Goal: Information Seeking & Learning: Learn about a topic

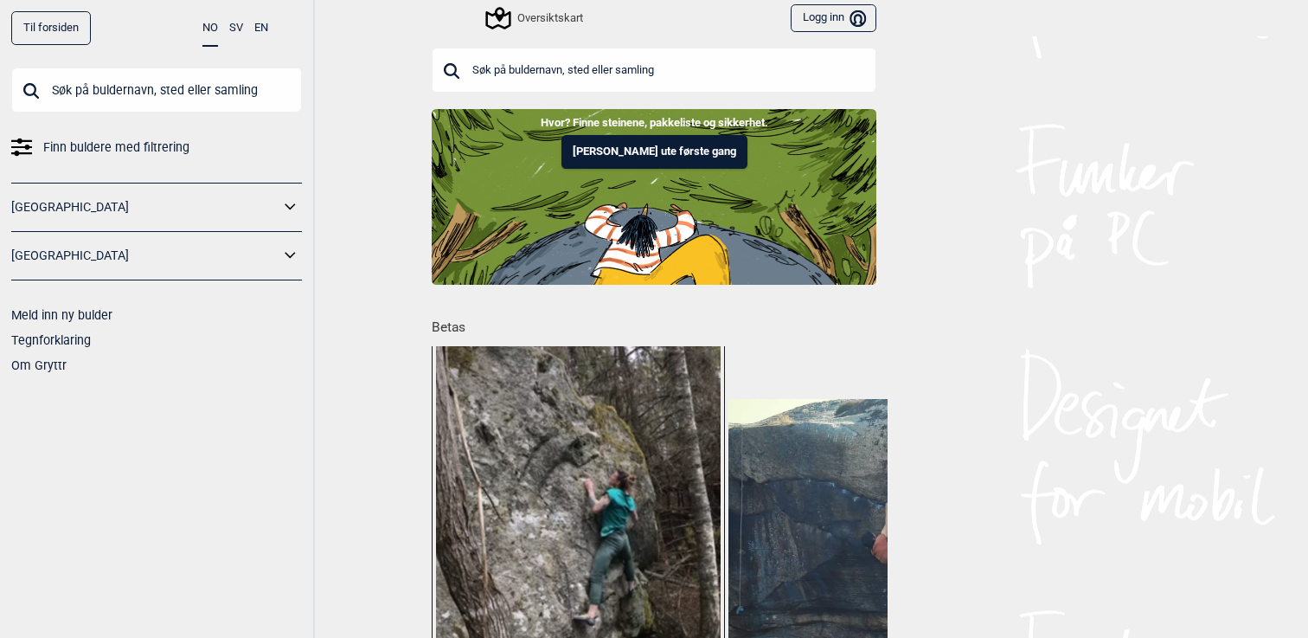
click at [74, 214] on link "[GEOGRAPHIC_DATA]" at bounding box center [145, 207] width 268 height 25
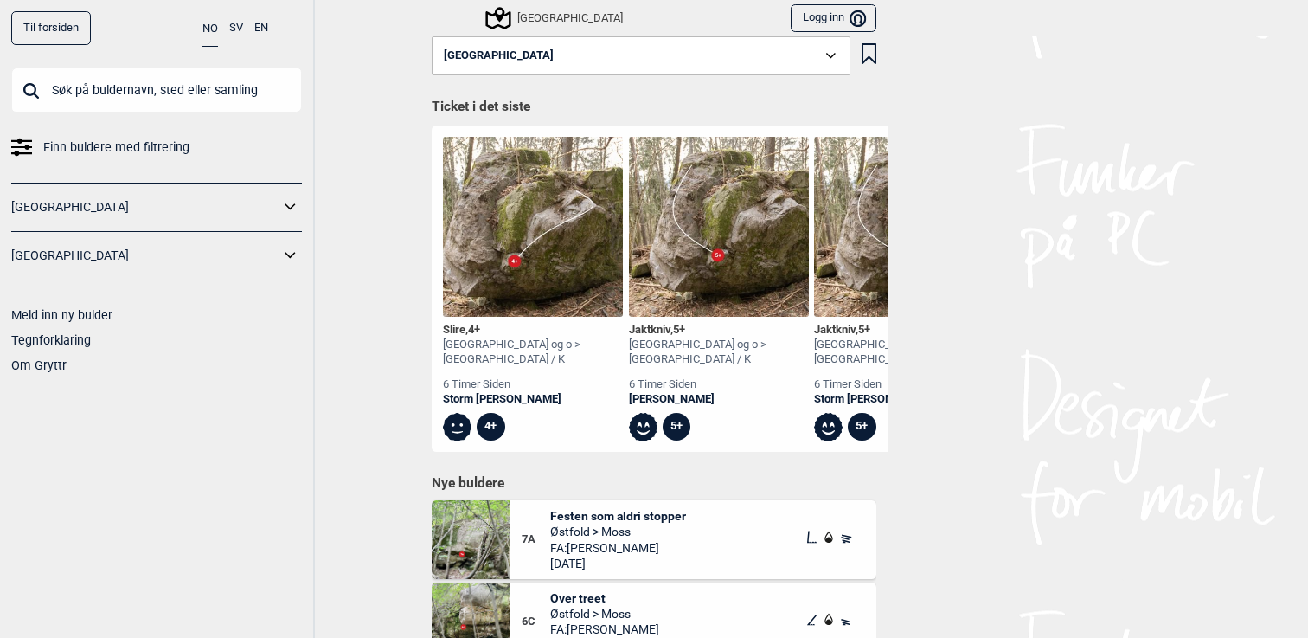
click at [287, 199] on icon at bounding box center [290, 207] width 22 height 25
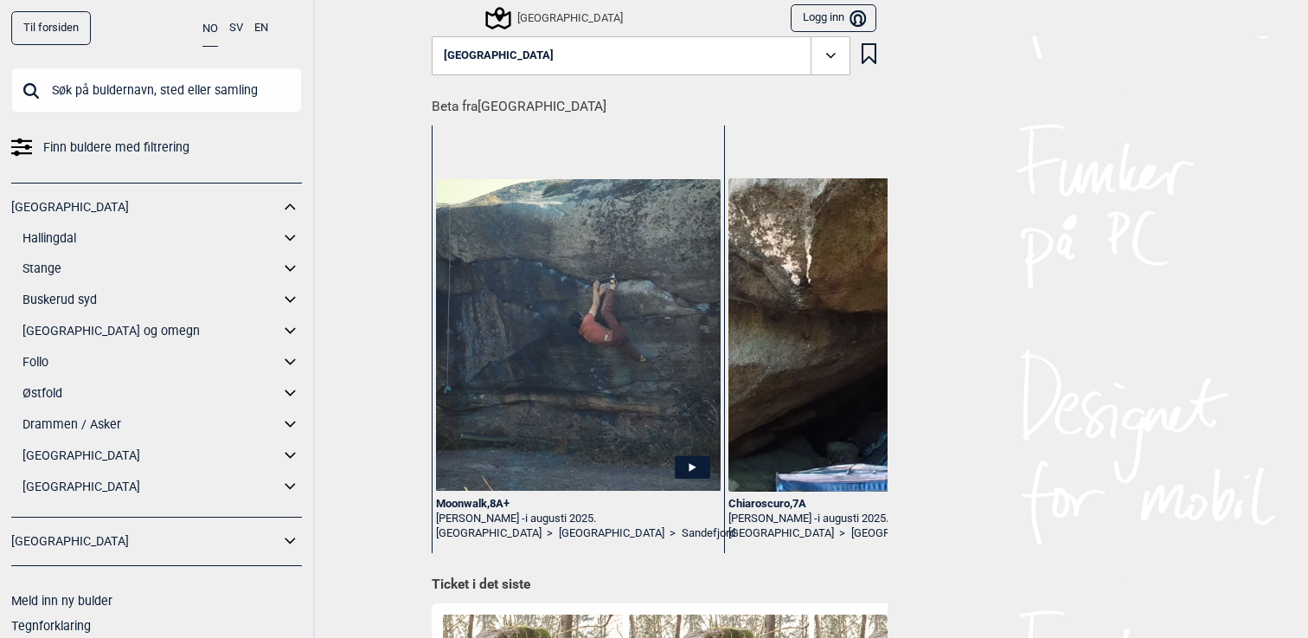
click at [293, 330] on icon at bounding box center [290, 331] width 10 height 6
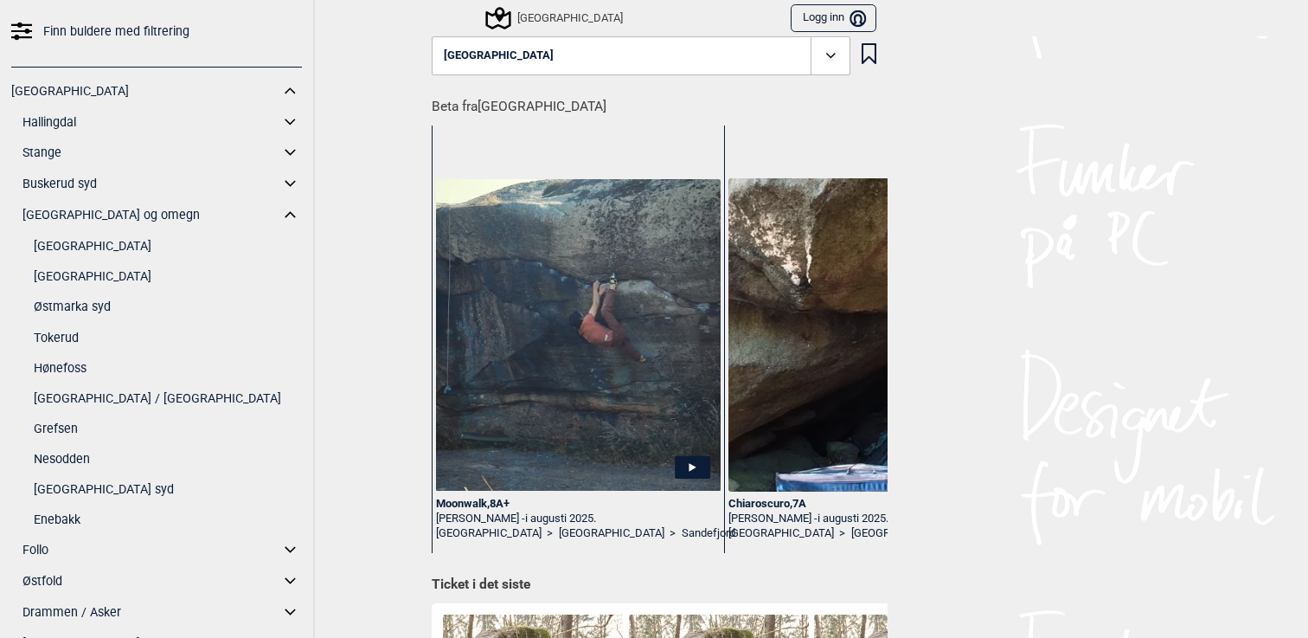
scroll to position [118, 0]
click at [71, 518] on link "Enebakk" at bounding box center [168, 517] width 268 height 25
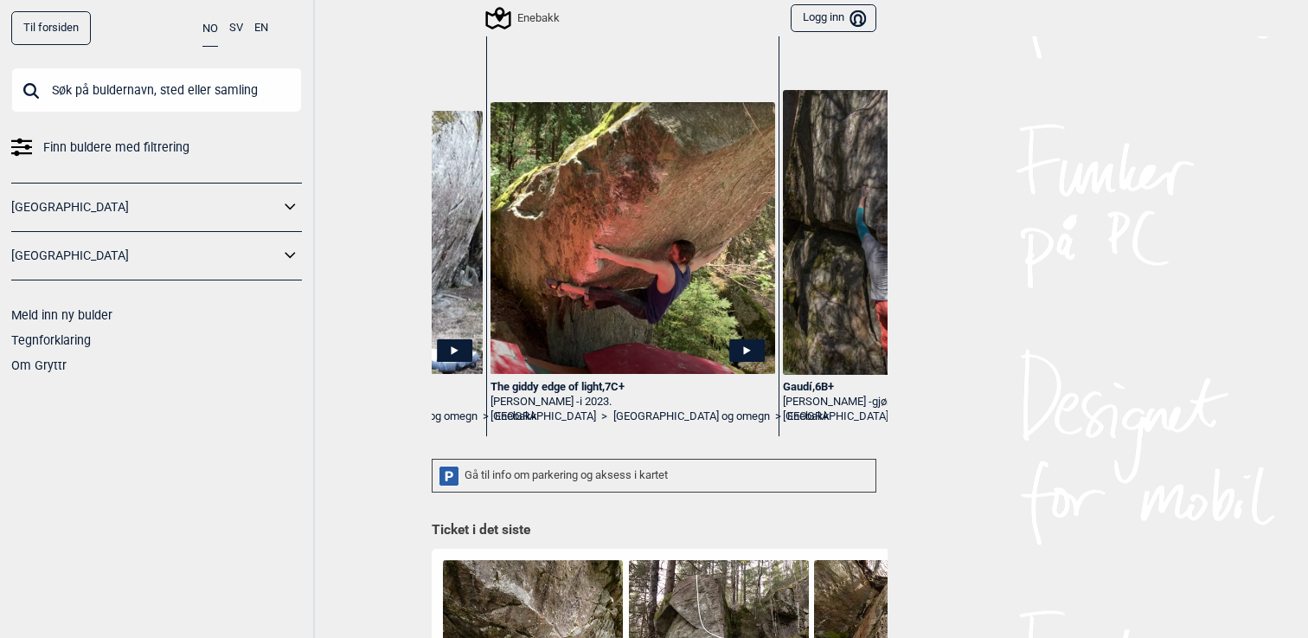
scroll to position [0, 246]
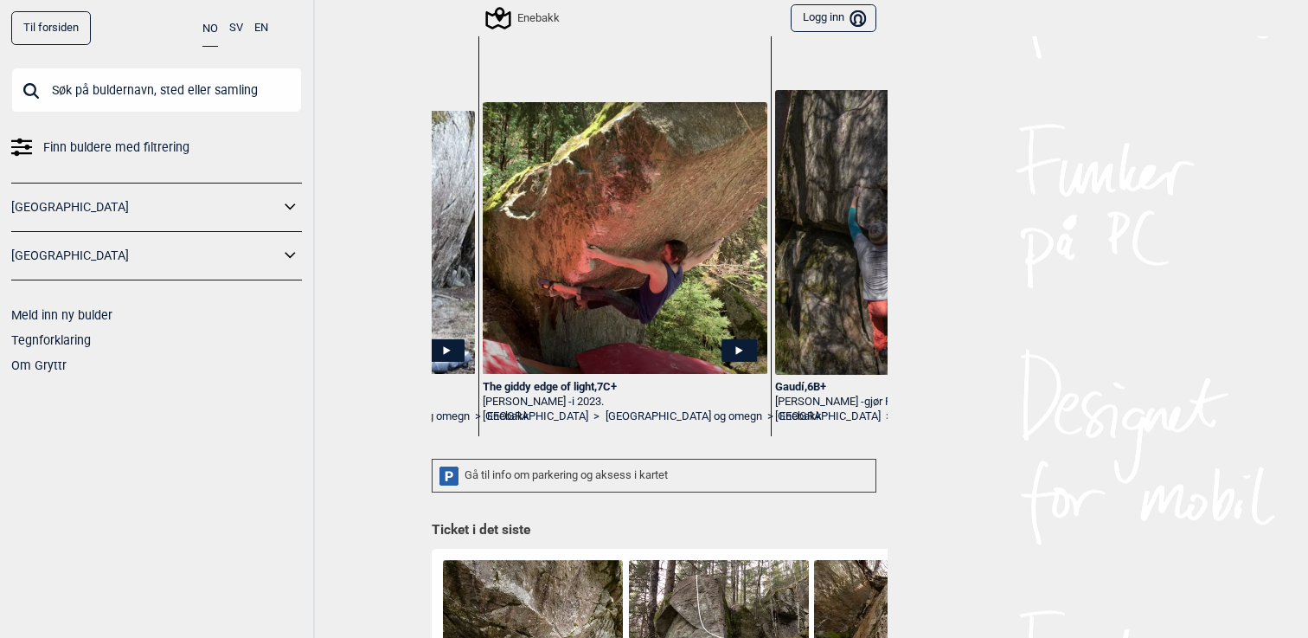
click at [780, 415] on link "Enebakk" at bounding box center [801, 416] width 42 height 15
click at [515, 10] on div "Enebakk" at bounding box center [524, 18] width 72 height 21
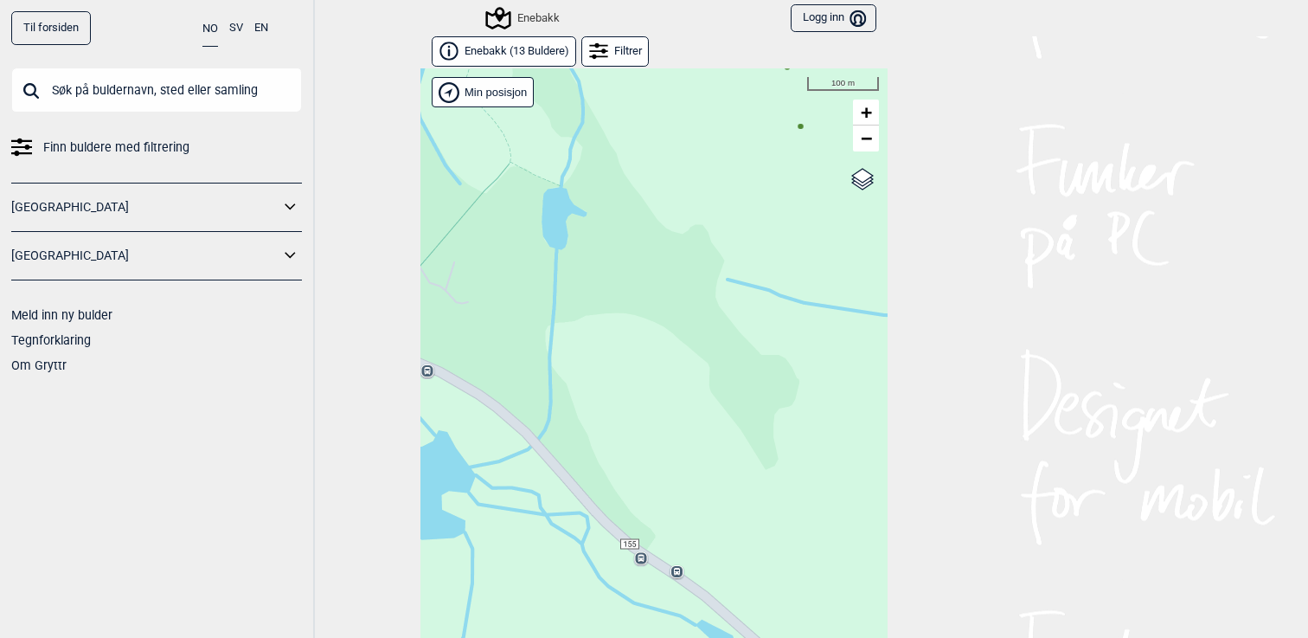
scroll to position [26, 0]
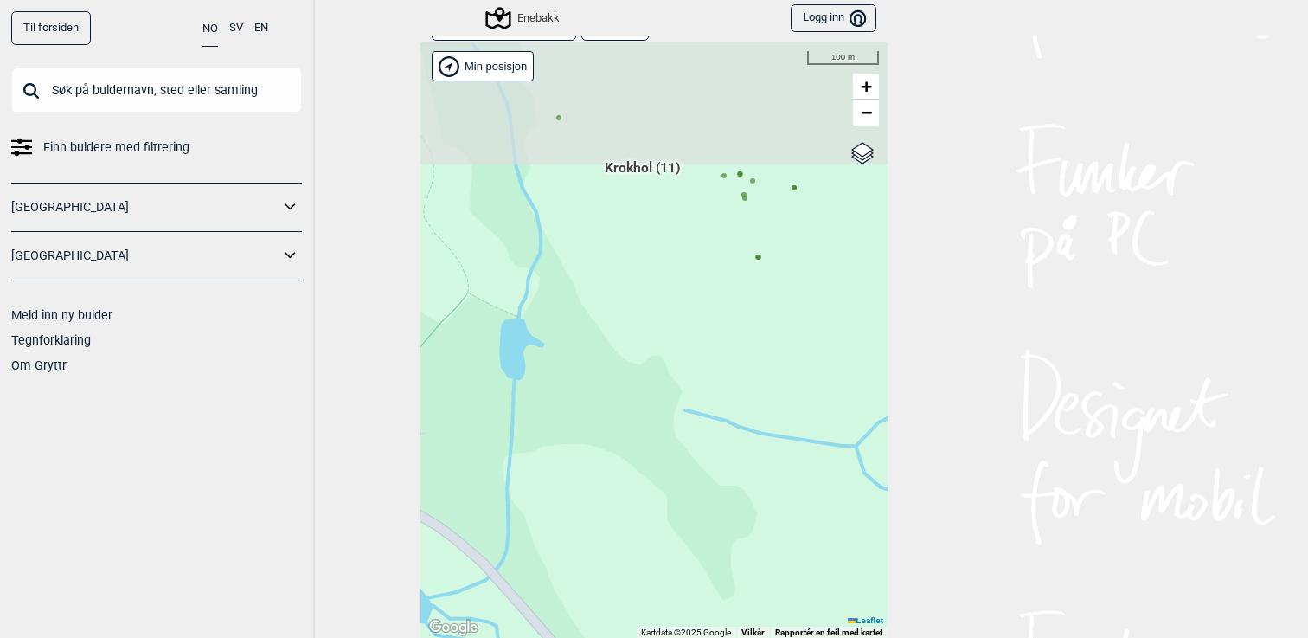
drag, startPoint x: 694, startPoint y: 178, endPoint x: 652, endPoint y: 335, distance: 162.0
click at [652, 335] on div "Hallingdal Gol Ål Stange Kolomoen [GEOGRAPHIC_DATA] [GEOGRAPHIC_DATA][PERSON_NA…" at bounding box center [654, 340] width 467 height 596
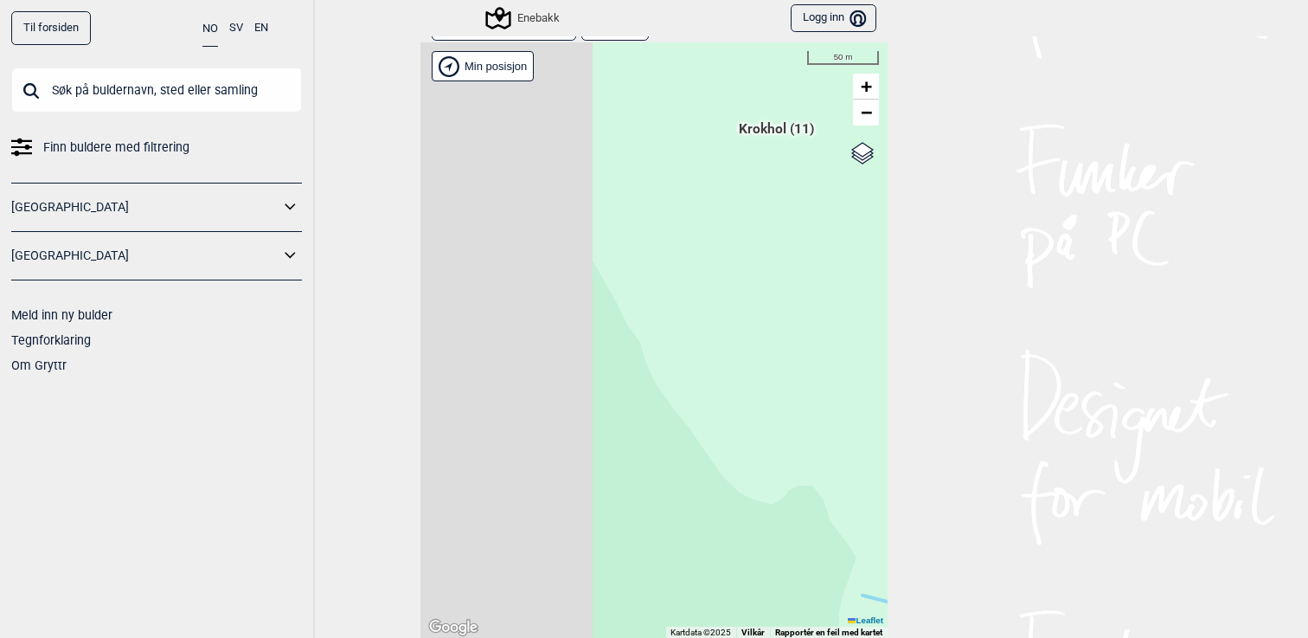
drag, startPoint x: 543, startPoint y: 275, endPoint x: 736, endPoint y: 238, distance: 196.5
click at [738, 239] on div "Hallingdal Gol Ål Stange Kolomoen [GEOGRAPHIC_DATA] [GEOGRAPHIC_DATA][PERSON_NA…" at bounding box center [654, 340] width 467 height 596
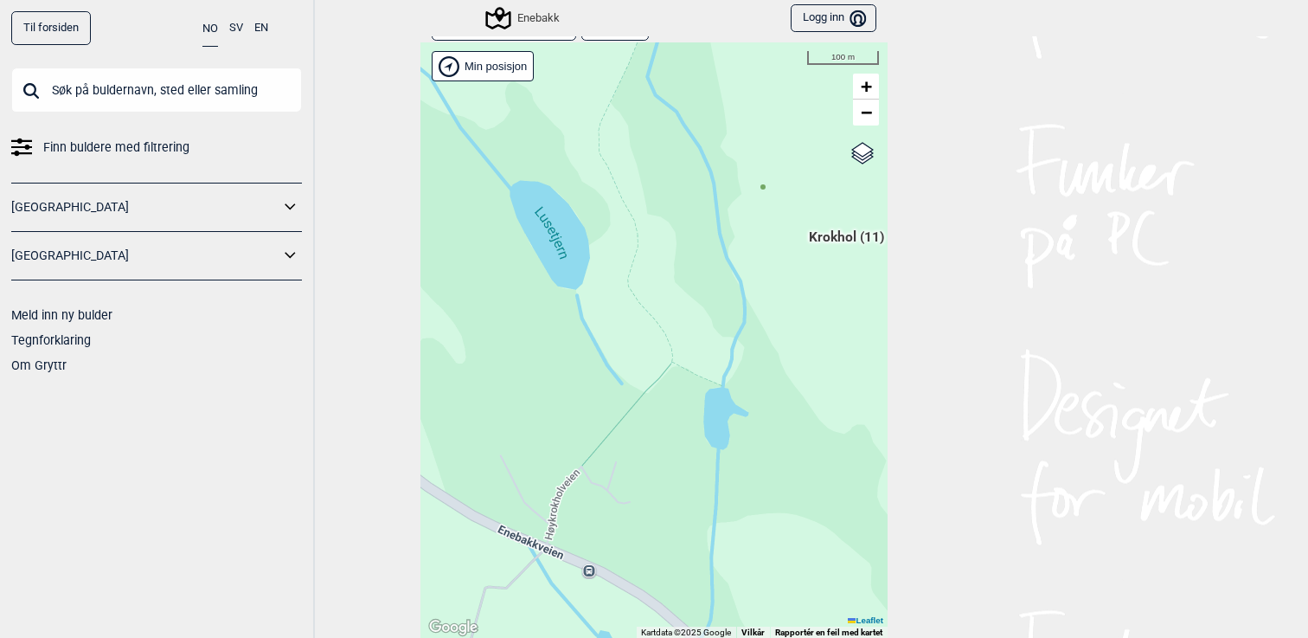
drag, startPoint x: 606, startPoint y: 351, endPoint x: 694, endPoint y: 413, distance: 107.5
click at [694, 413] on div "Hallingdal Gol Ål Stange Kolomoen [GEOGRAPHIC_DATA] [GEOGRAPHIC_DATA][PERSON_NA…" at bounding box center [654, 340] width 467 height 596
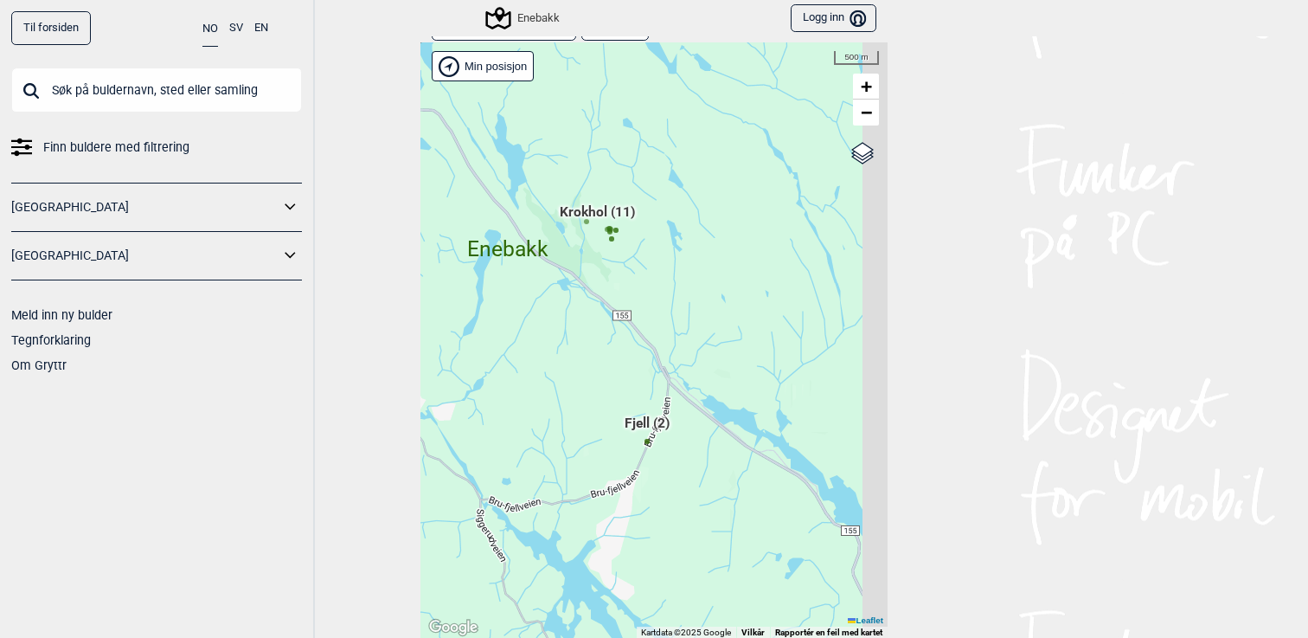
drag, startPoint x: 749, startPoint y: 310, endPoint x: 575, endPoint y: 263, distance: 180.9
click at [574, 264] on div "Hallingdal Gol Ål Stange Kolomoen [GEOGRAPHIC_DATA] [GEOGRAPHIC_DATA][PERSON_NA…" at bounding box center [654, 340] width 467 height 596
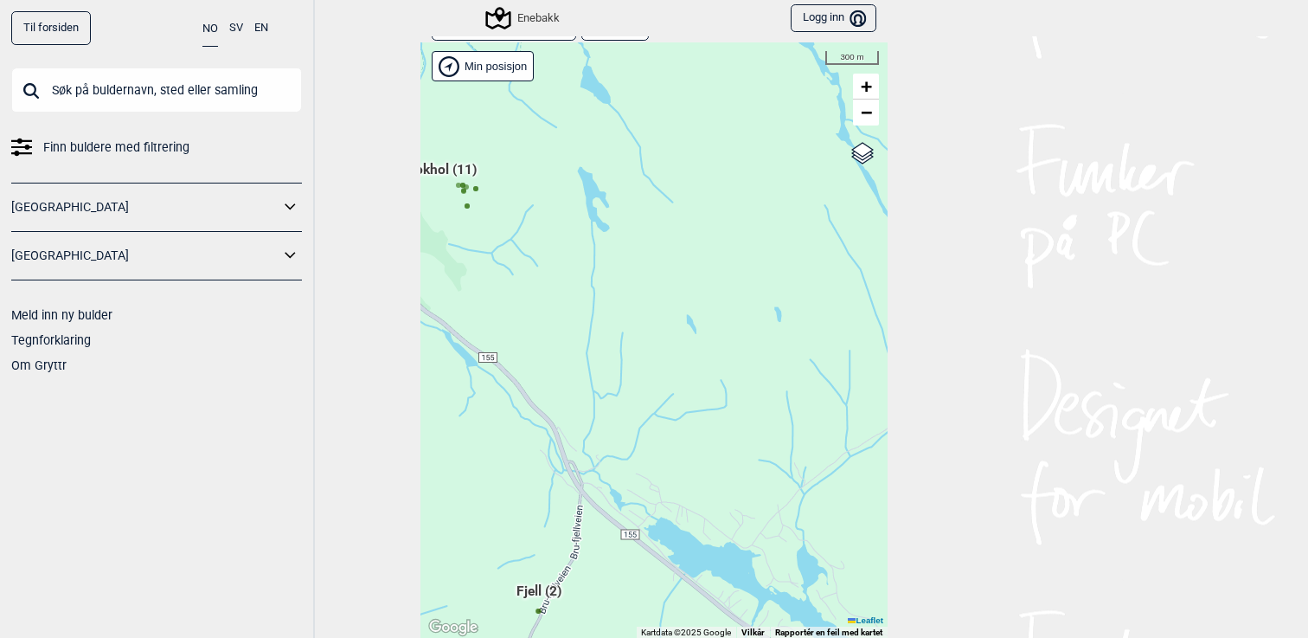
drag, startPoint x: 751, startPoint y: 269, endPoint x: 713, endPoint y: 368, distance: 105.7
click at [713, 368] on div "Hallingdal Gol Ål Stange Kolomoen [GEOGRAPHIC_DATA] [GEOGRAPHIC_DATA][PERSON_NA…" at bounding box center [654, 340] width 467 height 596
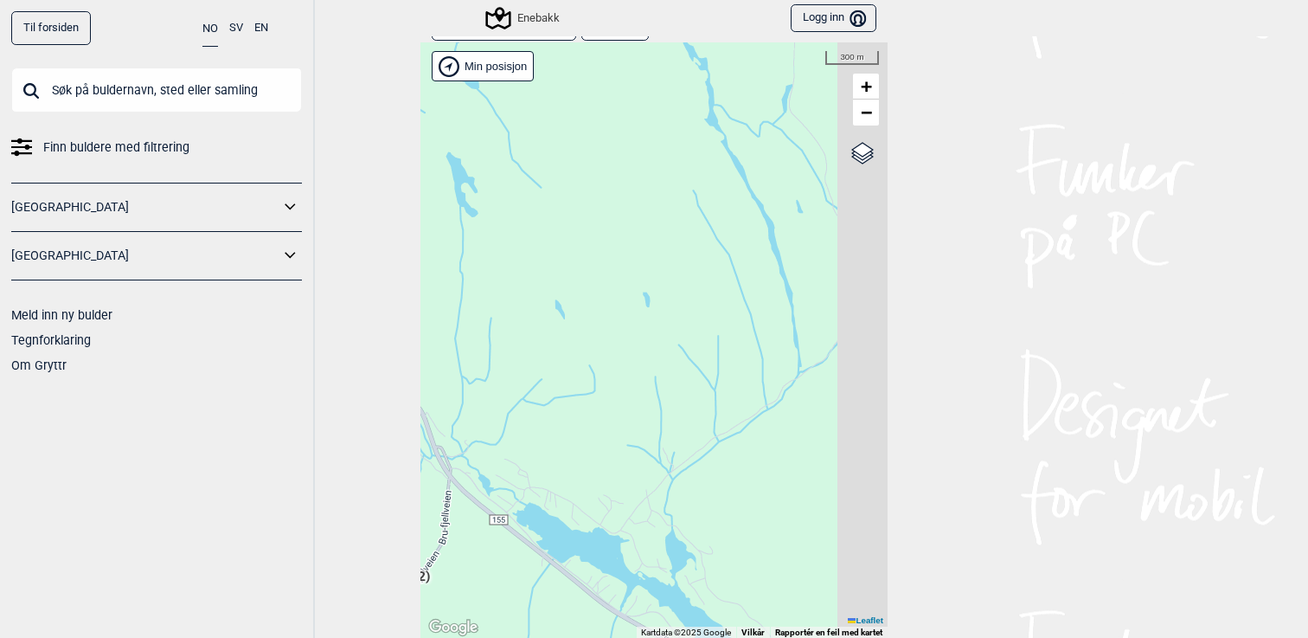
drag, startPoint x: 713, startPoint y: 368, endPoint x: 511, endPoint y: 316, distance: 208.2
click at [511, 317] on div "Hallingdal Gol Ål Stange Kolomoen [GEOGRAPHIC_DATA] [GEOGRAPHIC_DATA][PERSON_NA…" at bounding box center [654, 340] width 467 height 596
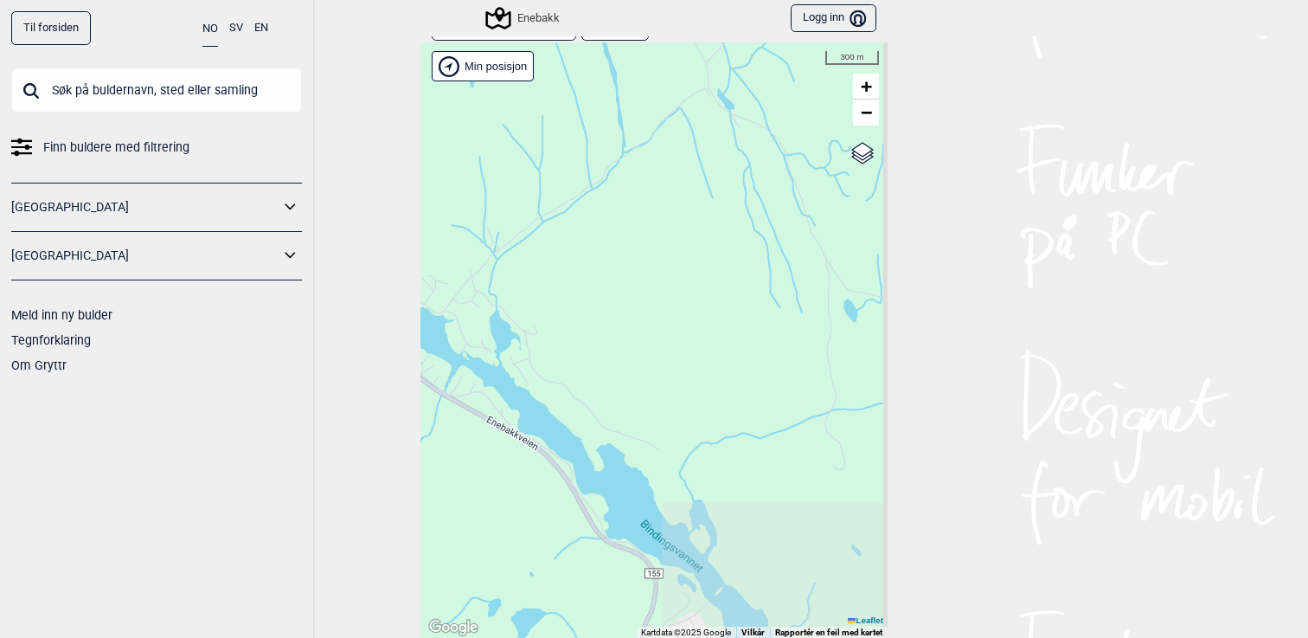
drag, startPoint x: 639, startPoint y: 414, endPoint x: 533, endPoint y: 230, distance: 212.1
click at [533, 230] on div "Hallingdal Gol Ål Stange Kolomoen [GEOGRAPHIC_DATA] [GEOGRAPHIC_DATA][PERSON_NA…" at bounding box center [654, 340] width 467 height 596
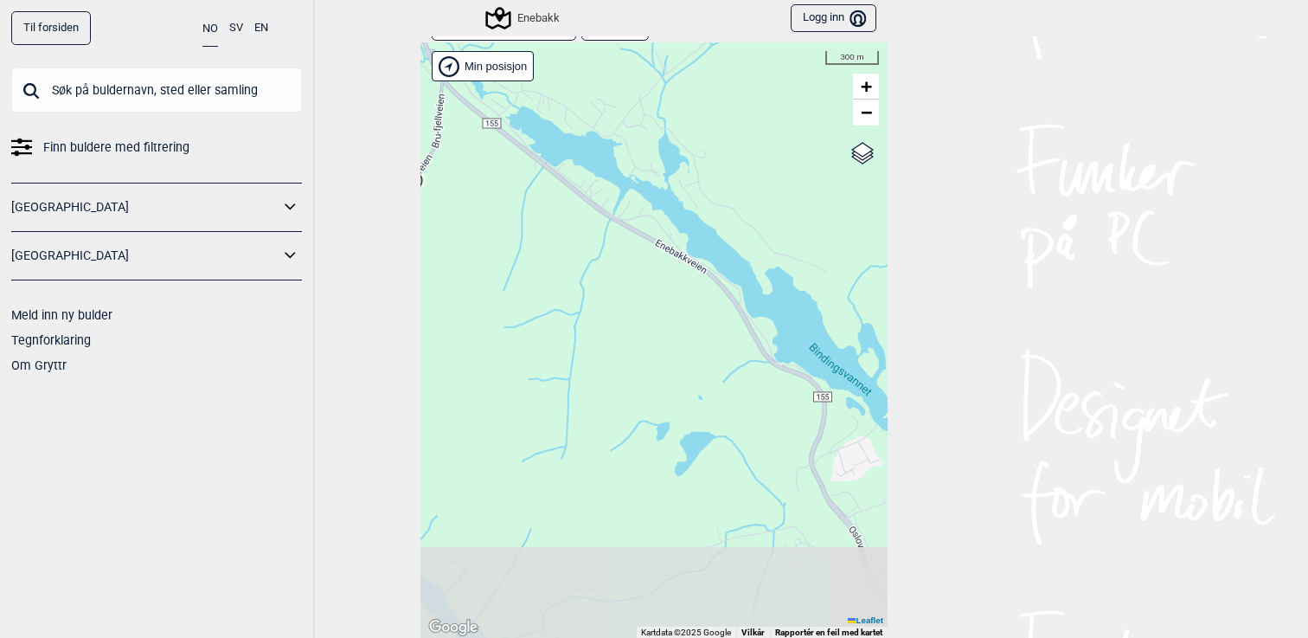
drag, startPoint x: 568, startPoint y: 323, endPoint x: 756, endPoint y: 158, distance: 250.2
click at [756, 157] on div "Hallingdal Gol Ål Stange Kolomoen [GEOGRAPHIC_DATA] [GEOGRAPHIC_DATA][PERSON_NA…" at bounding box center [654, 340] width 467 height 596
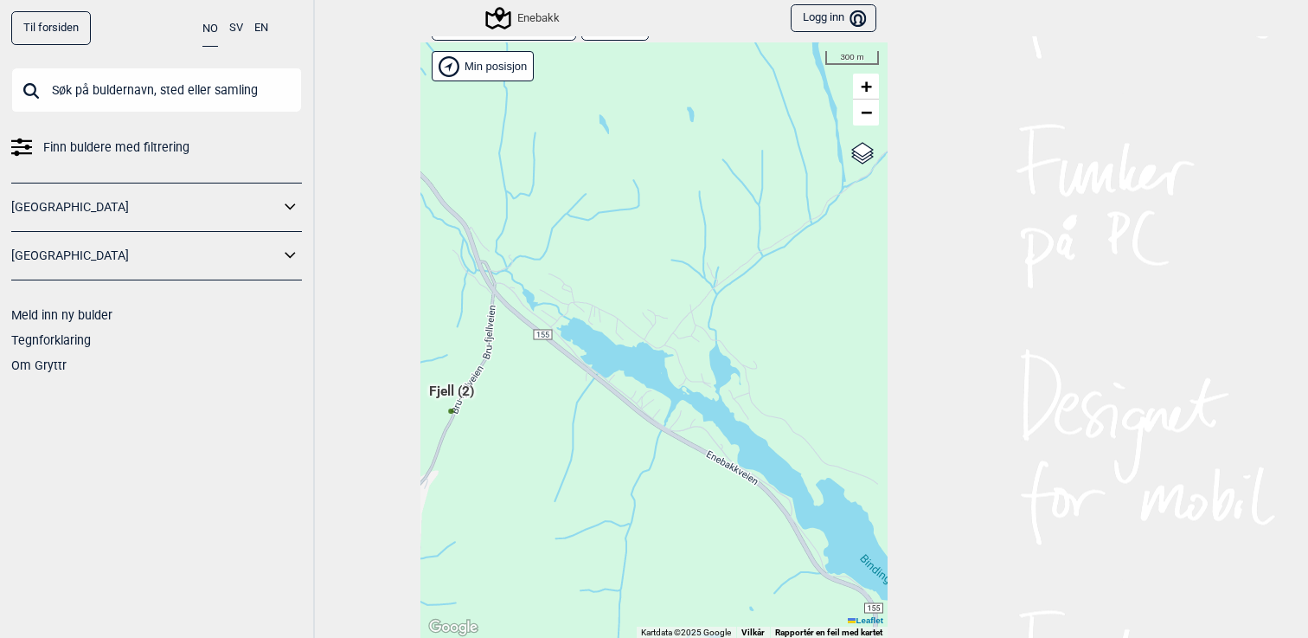
drag, startPoint x: 639, startPoint y: 166, endPoint x: 671, endPoint y: 369, distance: 205.0
click at [671, 369] on div "Hallingdal Gol Ål Stange Kolomoen [GEOGRAPHIC_DATA] [GEOGRAPHIC_DATA][PERSON_NA…" at bounding box center [654, 340] width 467 height 596
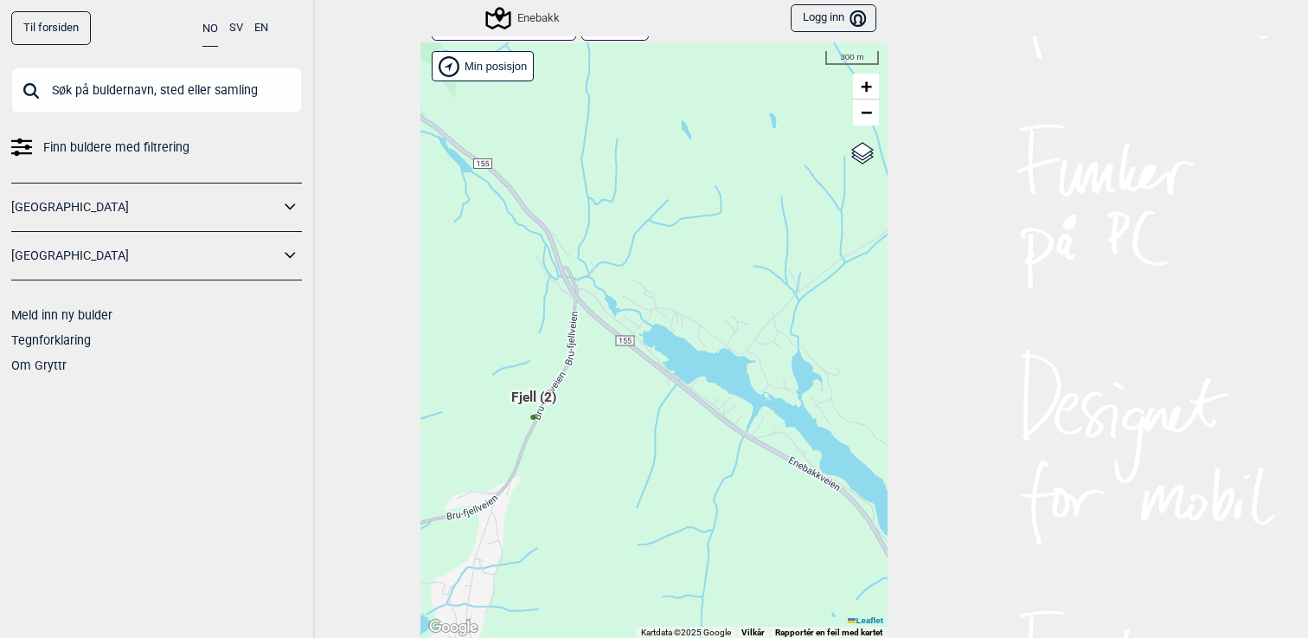
drag, startPoint x: 538, startPoint y: 292, endPoint x: 734, endPoint y: 313, distance: 196.8
click at [734, 313] on div "Hallingdal Gol Ål Stange Kolomoen [GEOGRAPHIC_DATA] [GEOGRAPHIC_DATA][PERSON_NA…" at bounding box center [654, 340] width 467 height 596
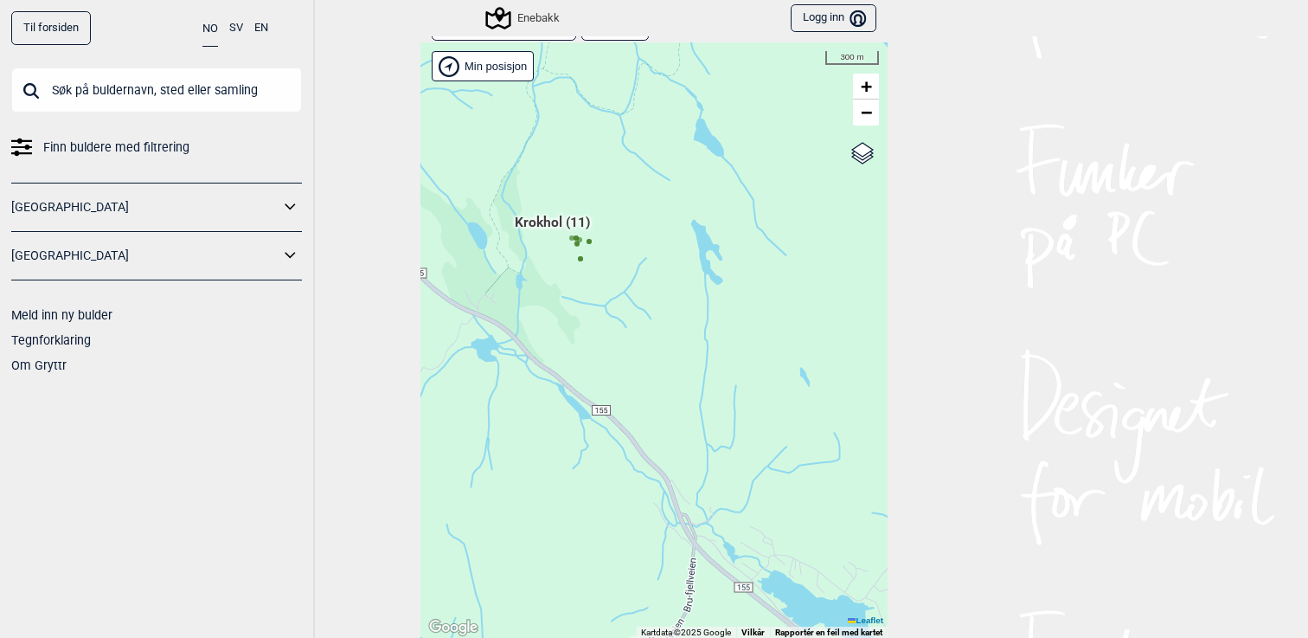
drag, startPoint x: 643, startPoint y: 202, endPoint x: 652, endPoint y: 460, distance: 258.9
click at [652, 461] on div "Hallingdal Gol Ål Stange Kolomoen [GEOGRAPHIC_DATA] [GEOGRAPHIC_DATA][PERSON_NA…" at bounding box center [654, 340] width 467 height 596
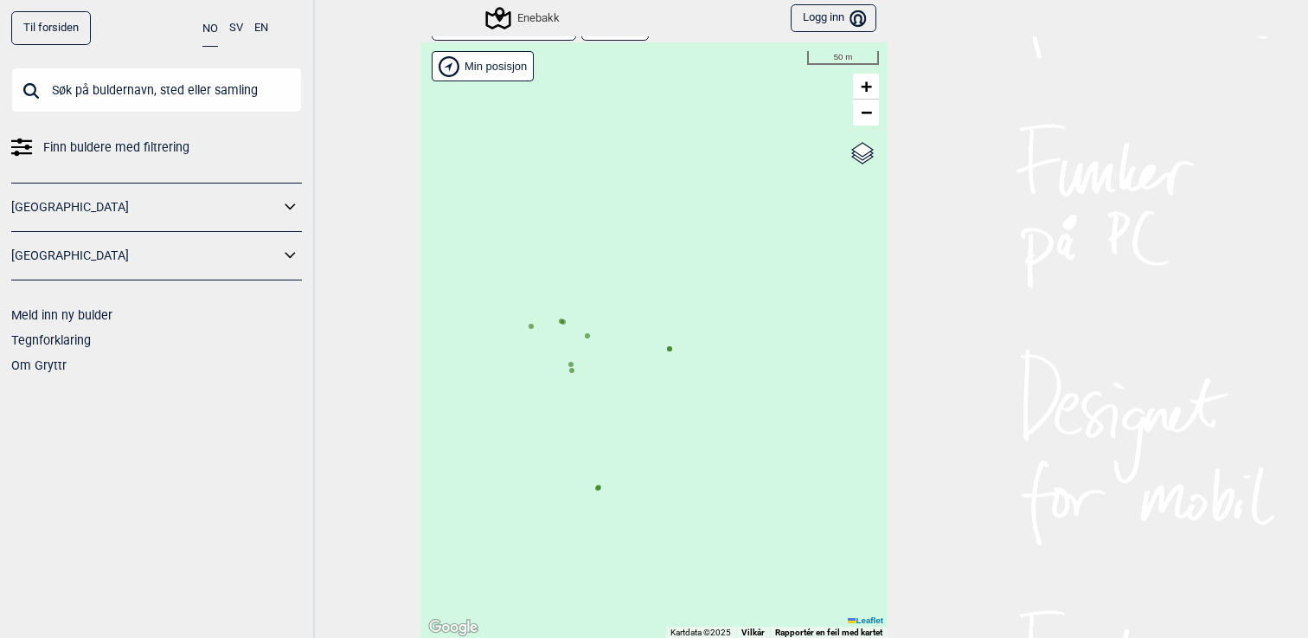
click at [575, 372] on icon at bounding box center [572, 370] width 9 height 9
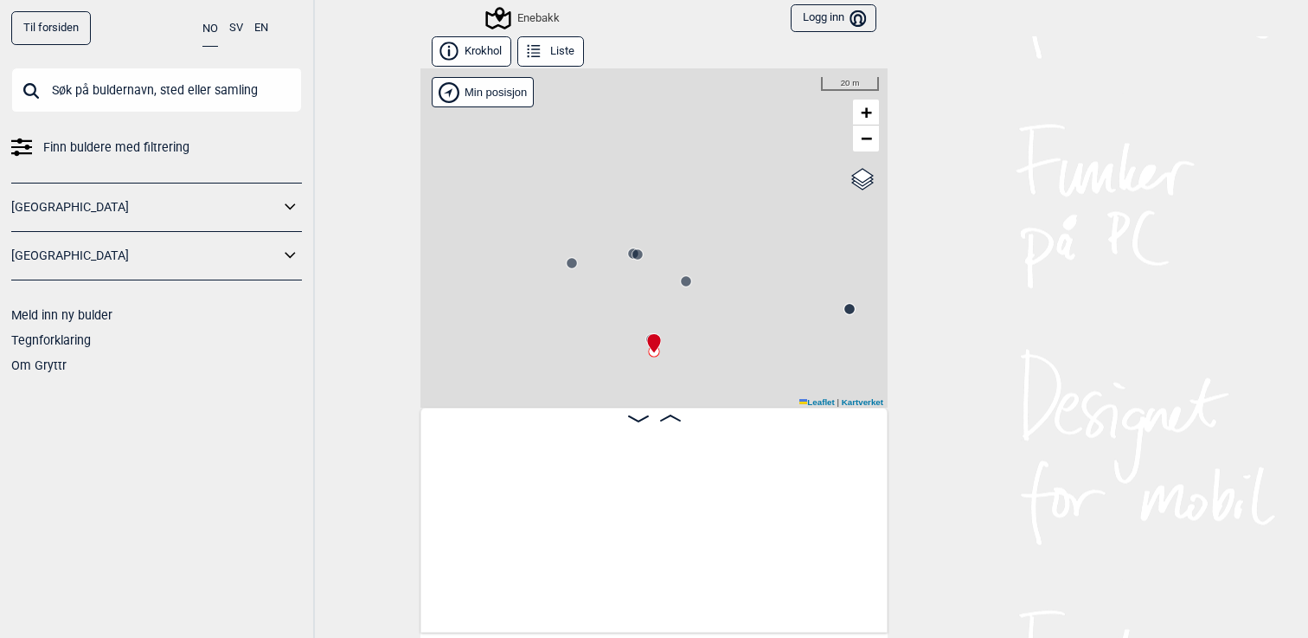
scroll to position [0, 877]
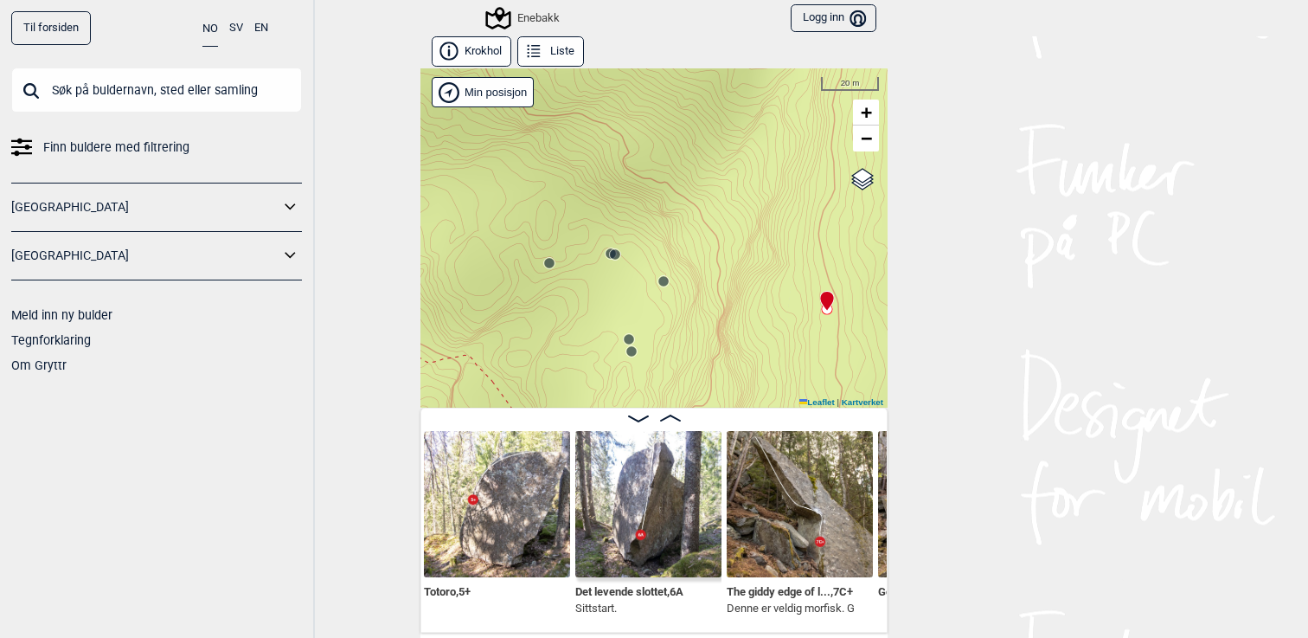
scroll to position [0, 1338]
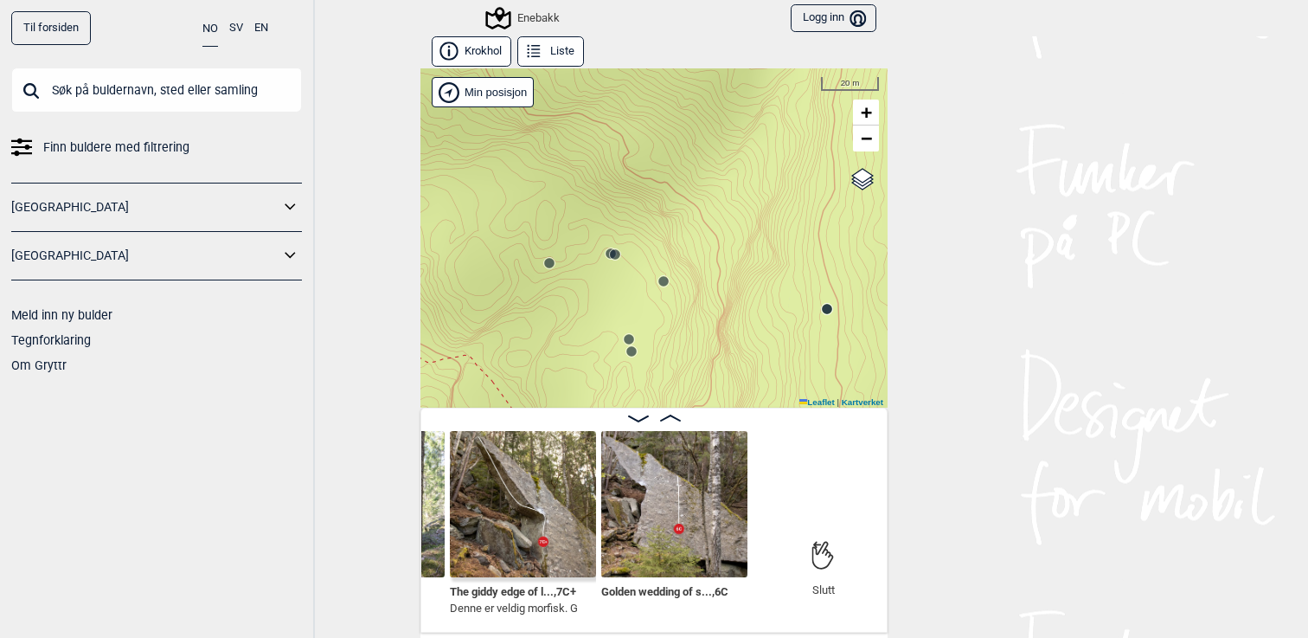
scroll to position [0, 1616]
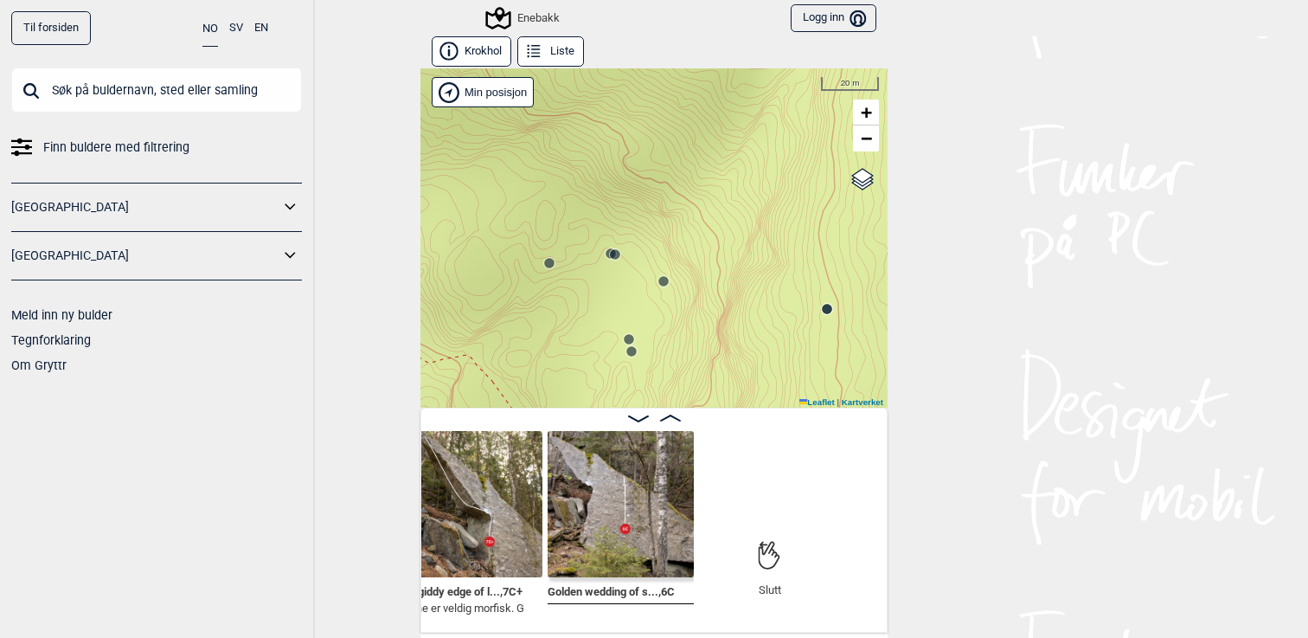
scroll to position [0, 1669]
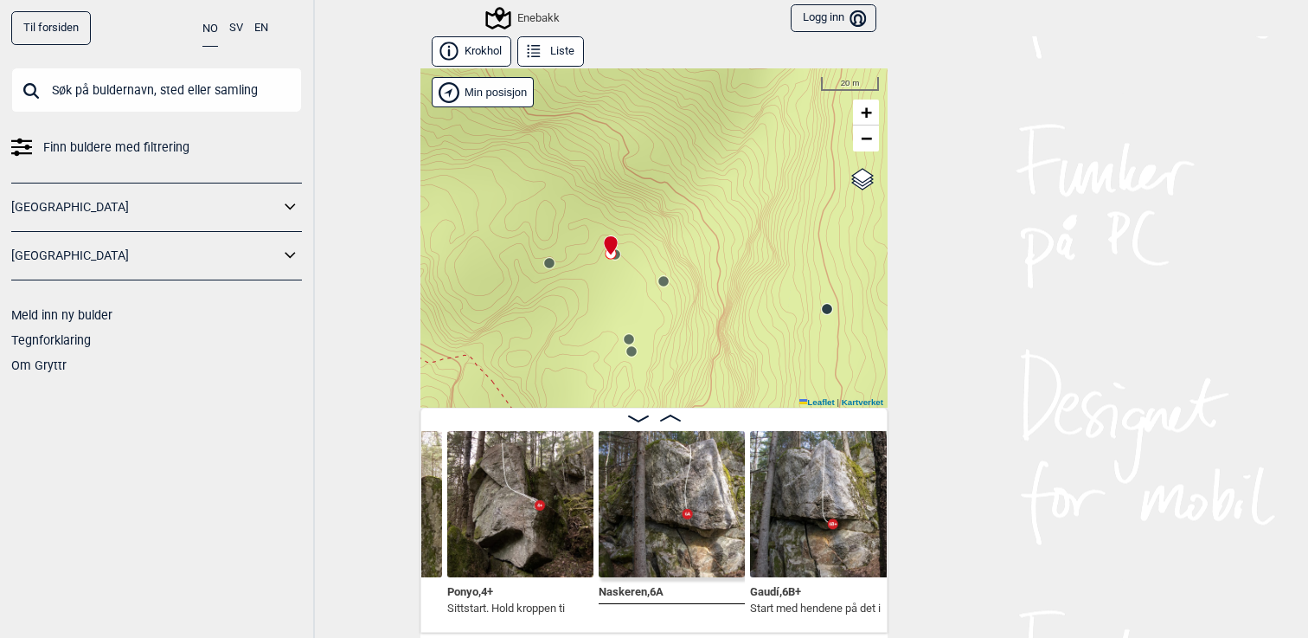
scroll to position [0, 300]
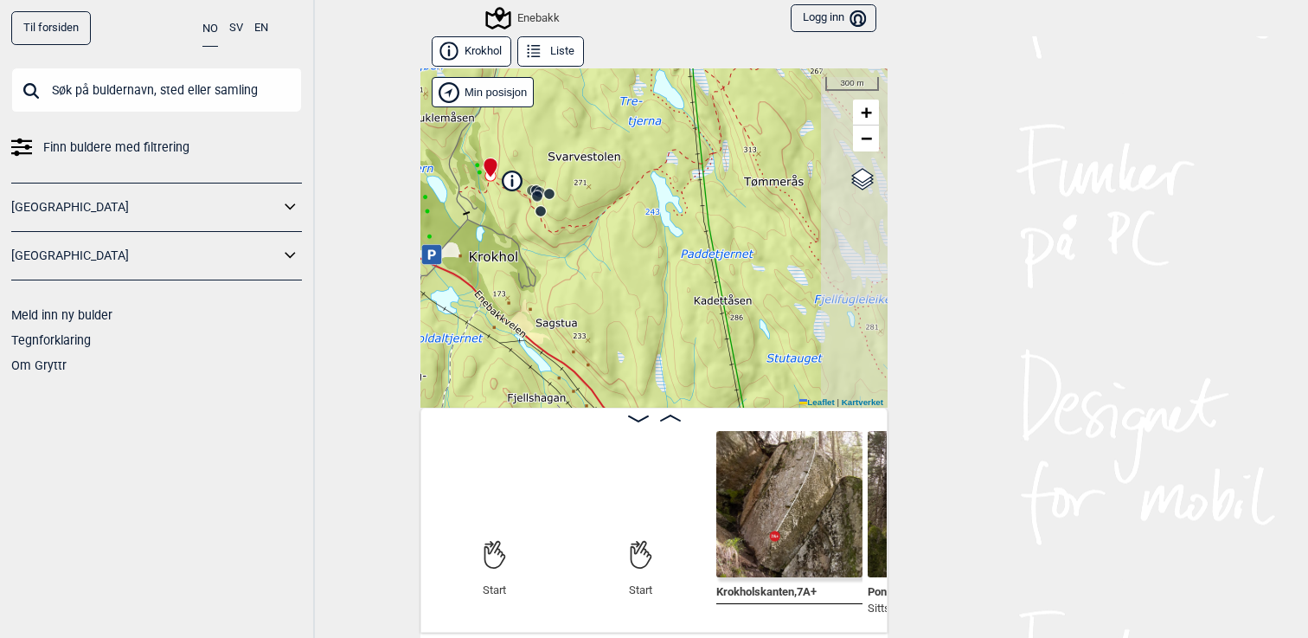
drag, startPoint x: 702, startPoint y: 324, endPoint x: 572, endPoint y: 217, distance: 168.4
click at [570, 217] on div "Enebakk Brukerens posisjon Min posisjon 300 m + − Kartverket OpenStreetMap Goog…" at bounding box center [654, 237] width 467 height 339
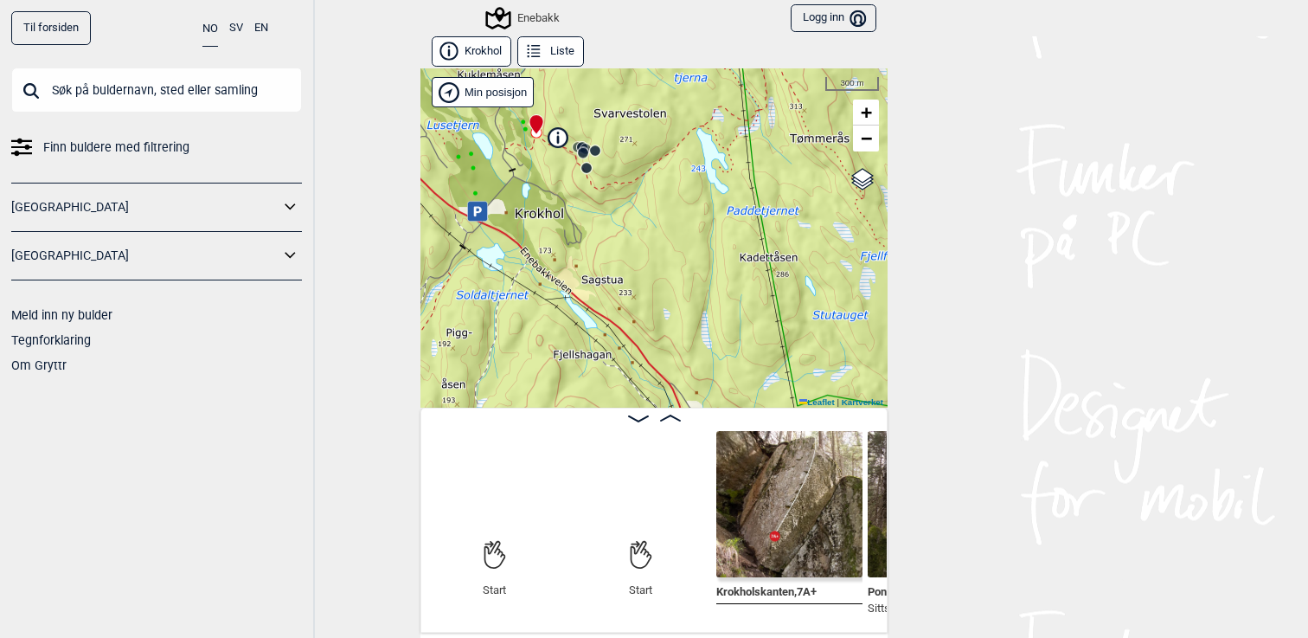
drag, startPoint x: 556, startPoint y: 271, endPoint x: 602, endPoint y: 228, distance: 63.0
click at [602, 228] on div "Enebakk Brukerens posisjon Min posisjon 300 m + − Kartverket OpenStreetMap Goog…" at bounding box center [654, 237] width 467 height 339
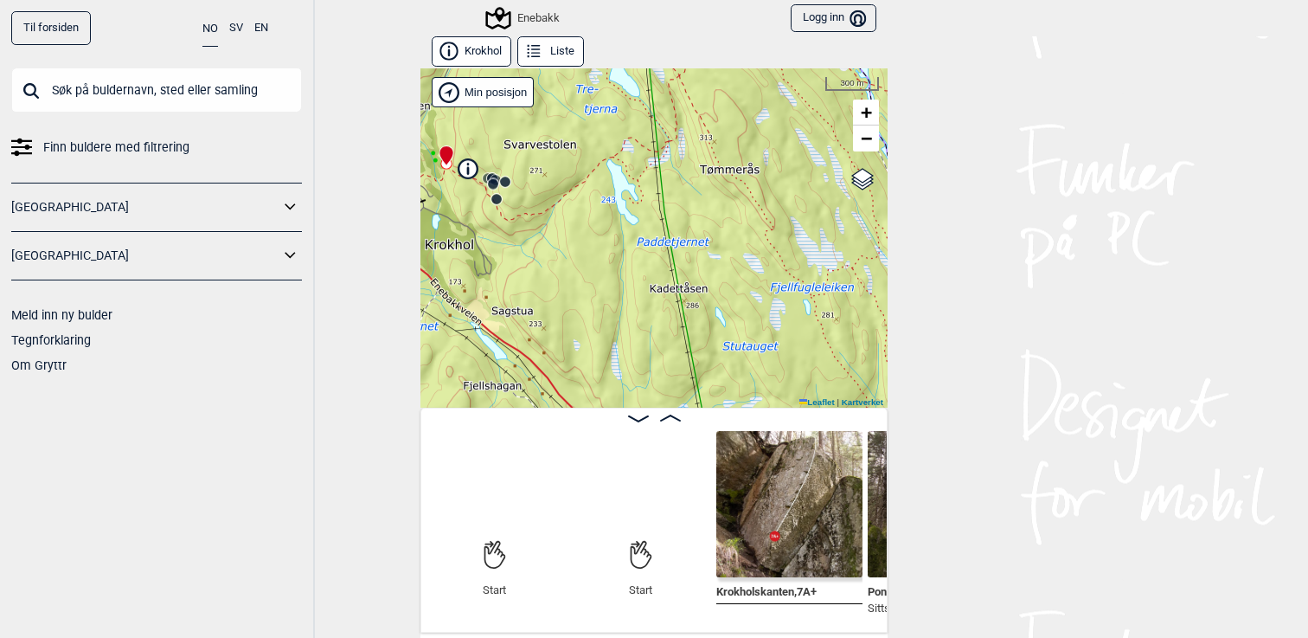
drag, startPoint x: 678, startPoint y: 292, endPoint x: 577, endPoint y: 326, distance: 106.2
click at [579, 326] on div "Enebakk Brukerens posisjon Min posisjon 300 m + − Kartverket OpenStreetMap Goog…" at bounding box center [654, 237] width 467 height 339
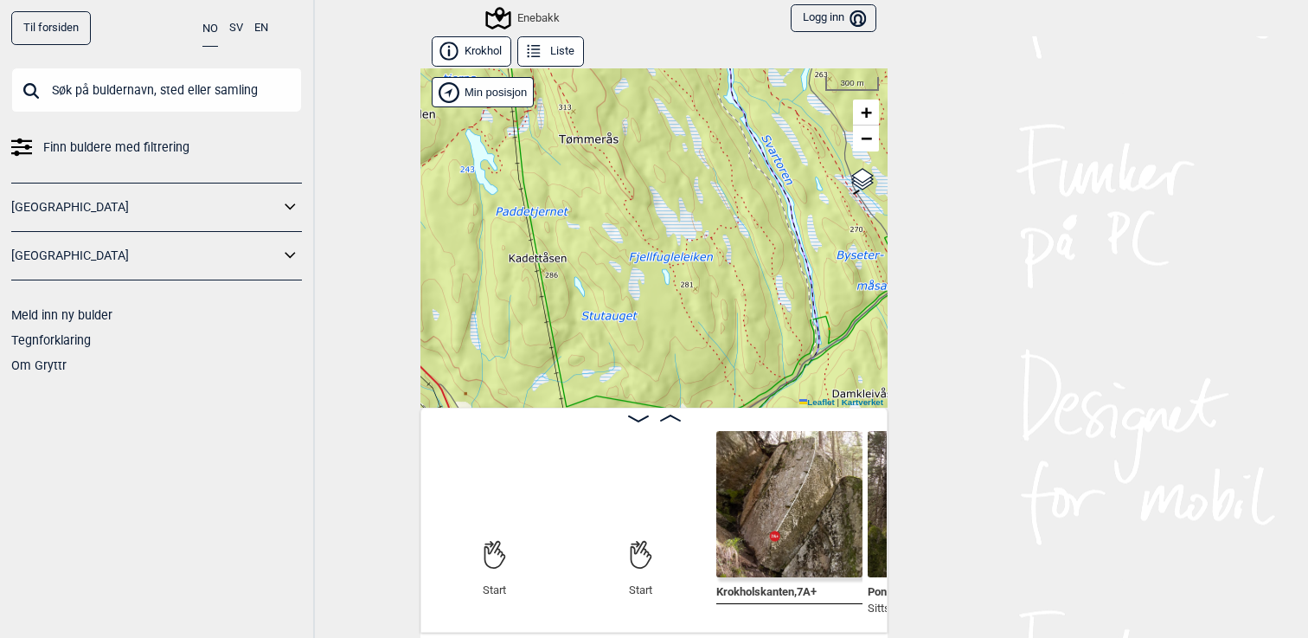
drag, startPoint x: 741, startPoint y: 216, endPoint x: 607, endPoint y: 183, distance: 137.5
click at [607, 183] on div "Enebakk Brukerens posisjon Min posisjon 300 m + − Kartverket OpenStreetMap Goog…" at bounding box center [654, 237] width 467 height 339
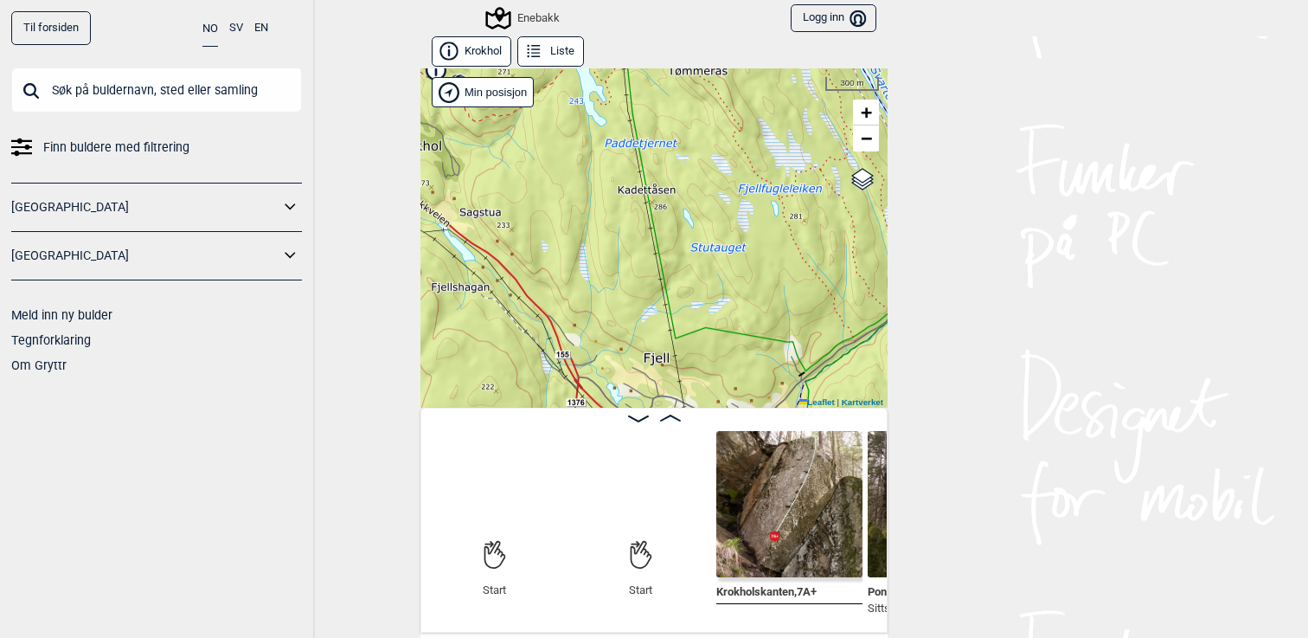
drag, startPoint x: 583, startPoint y: 293, endPoint x: 731, endPoint y: 207, distance: 171.4
click at [731, 208] on div "Enebakk Brukerens posisjon Min posisjon 300 m + − Kartverket OpenStreetMap Goog…" at bounding box center [654, 237] width 467 height 339
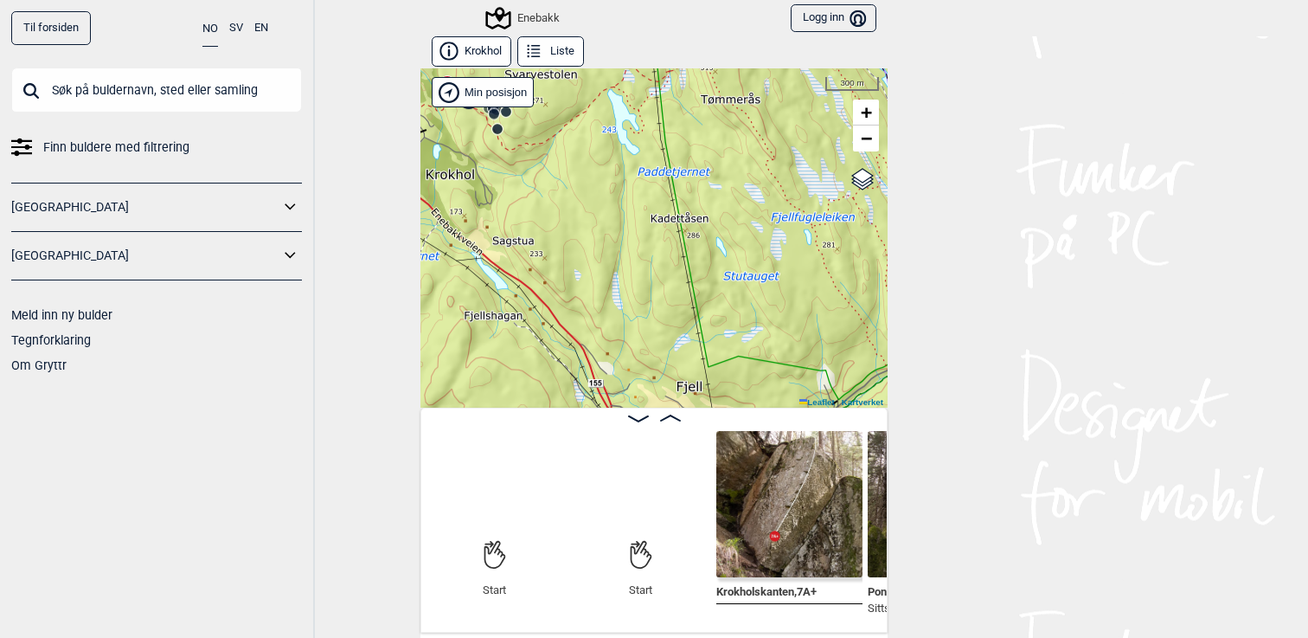
drag, startPoint x: 567, startPoint y: 266, endPoint x: 561, endPoint y: 312, distance: 46.3
click at [561, 312] on div "Enebakk Brukerens posisjon Min posisjon 300 m + − Kartverket OpenStreetMap Goog…" at bounding box center [654, 237] width 467 height 339
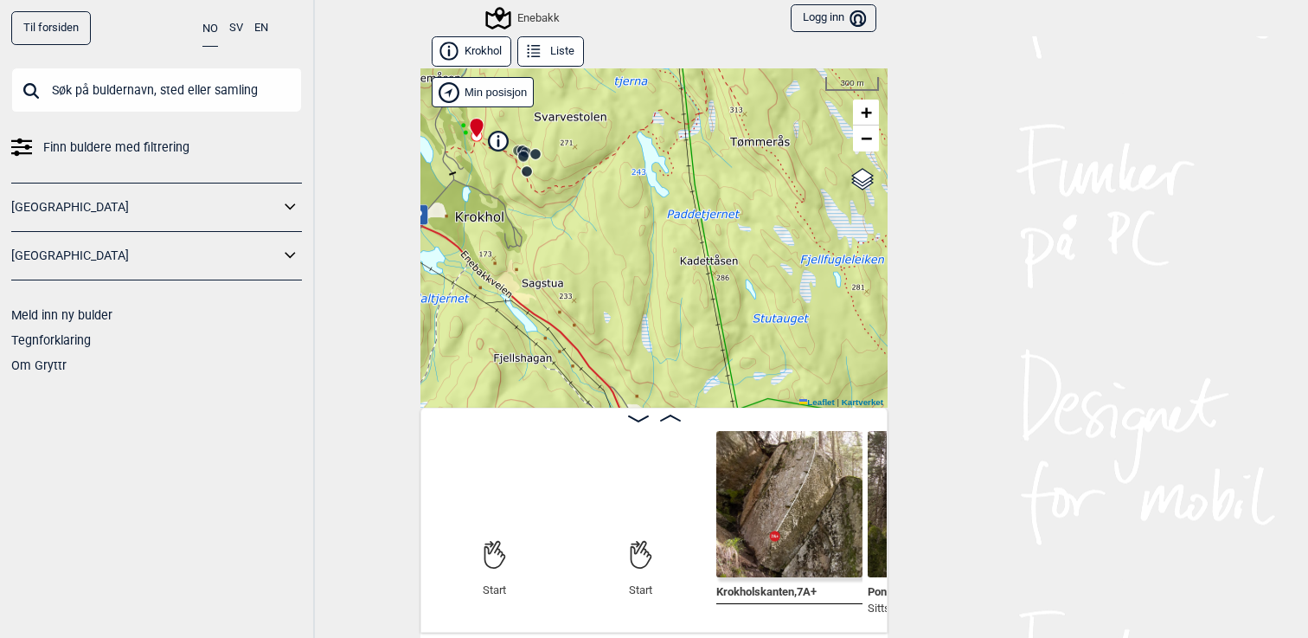
drag, startPoint x: 594, startPoint y: 233, endPoint x: 623, endPoint y: 275, distance: 51.6
click at [623, 275] on div "Enebakk Brukerens posisjon Min posisjon 300 m + − Kartverket OpenStreetMap Goog…" at bounding box center [654, 237] width 467 height 339
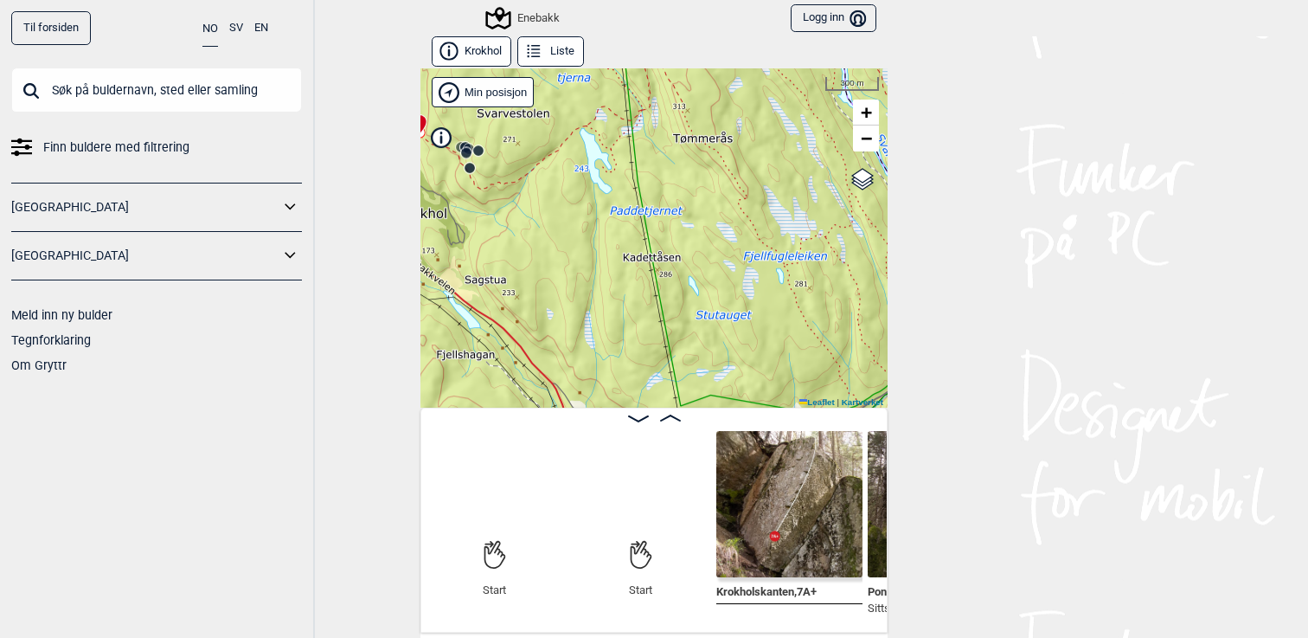
drag, startPoint x: 779, startPoint y: 271, endPoint x: 723, endPoint y: 264, distance: 55.8
click at [723, 266] on div "Enebakk Brukerens posisjon Min posisjon 300 m + − Kartverket OpenStreetMap Goog…" at bounding box center [654, 237] width 467 height 339
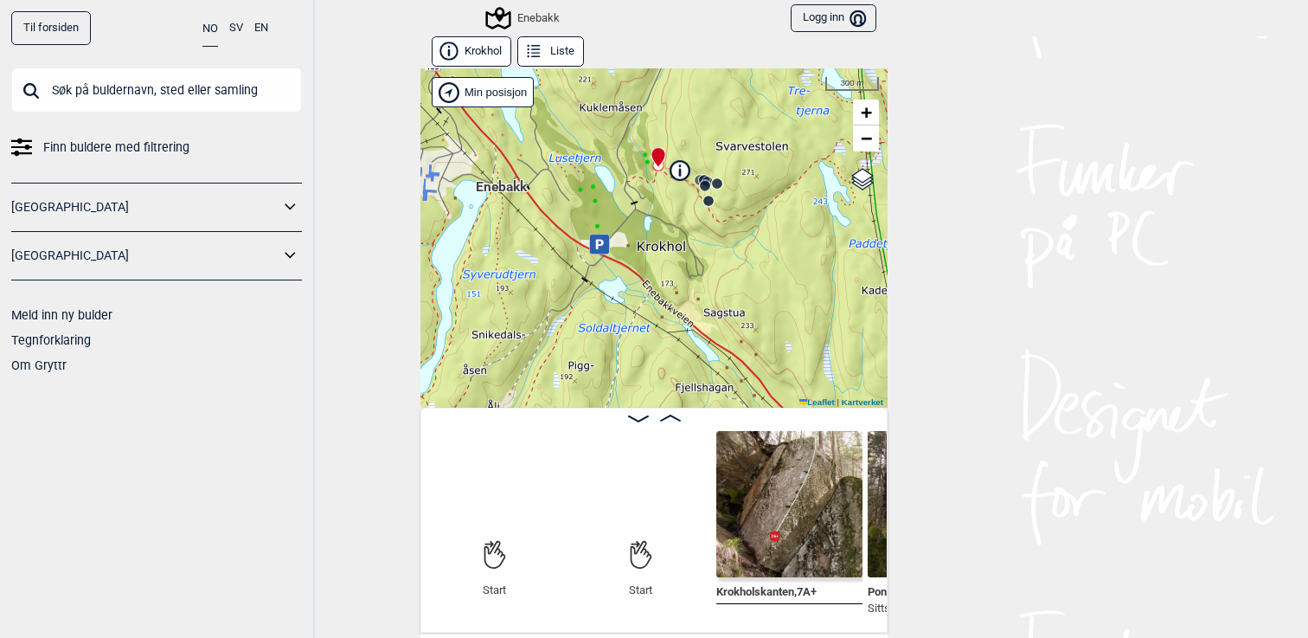
drag, startPoint x: 578, startPoint y: 269, endPoint x: 823, endPoint y: 304, distance: 247.3
click at [823, 304] on div "Enebakk Brukerens posisjon Min posisjon 300 m + − Kartverket OpenStreetMap Goog…" at bounding box center [654, 237] width 467 height 339
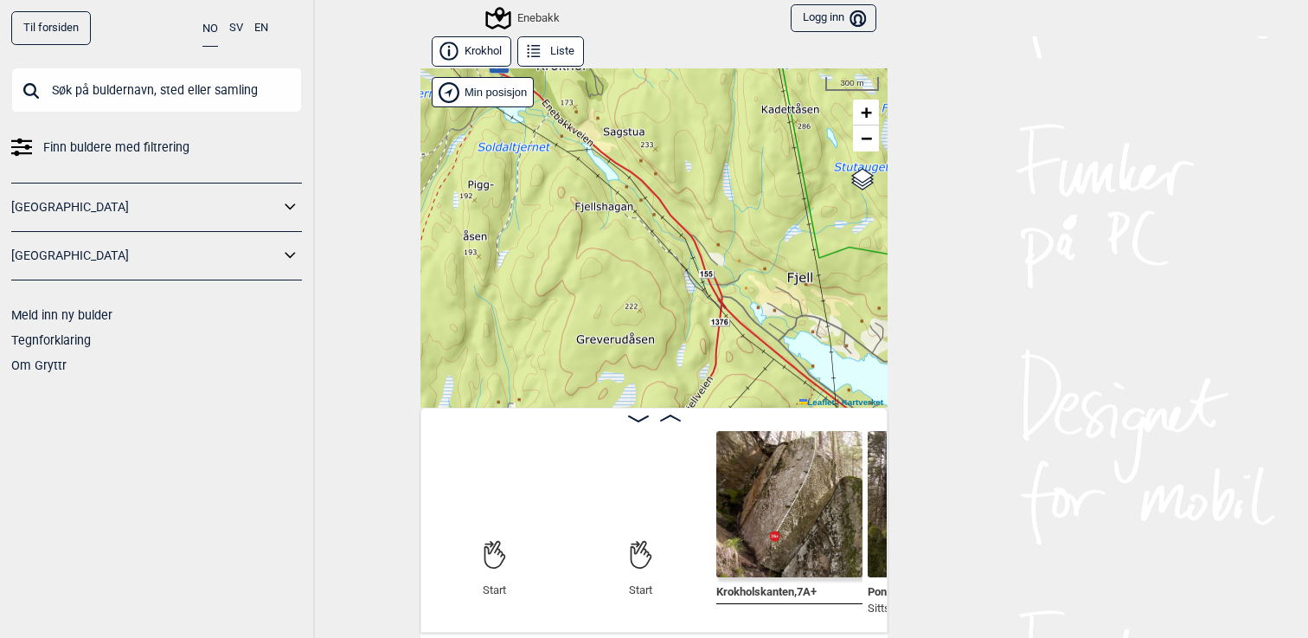
drag, startPoint x: 748, startPoint y: 332, endPoint x: 641, endPoint y: 153, distance: 208.4
click at [641, 151] on div "Enebakk Brukerens posisjon Min posisjon 300 m + − Kartverket OpenStreetMap Goog…" at bounding box center [654, 237] width 467 height 339
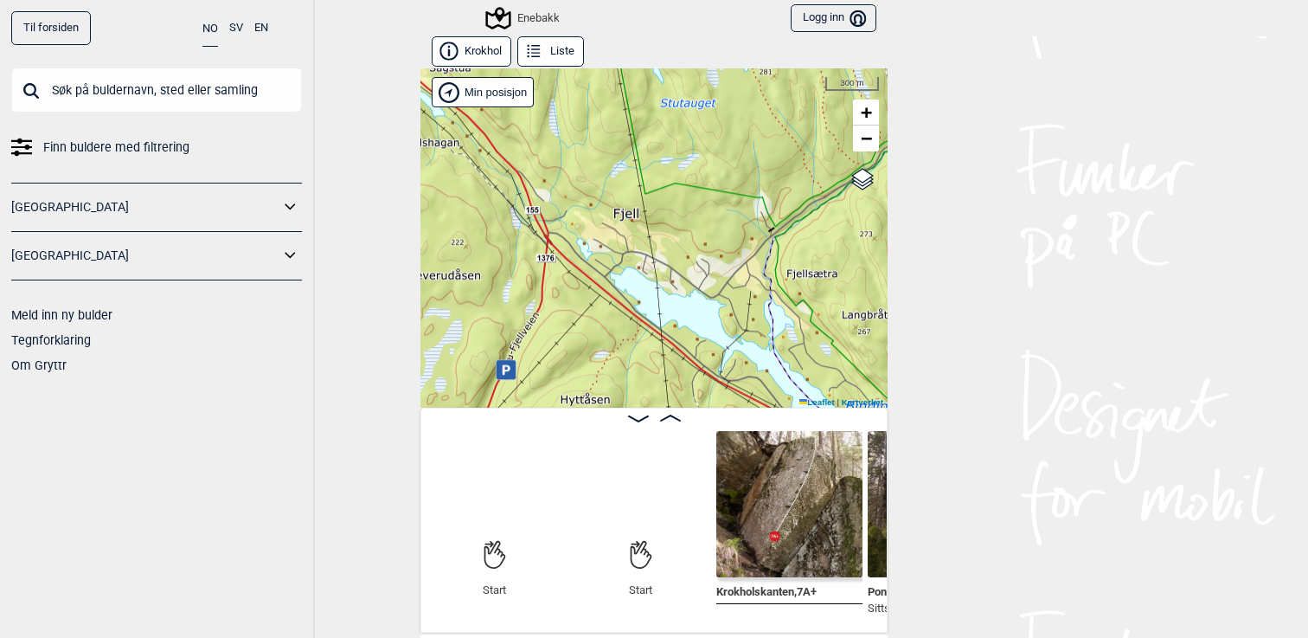
drag, startPoint x: 762, startPoint y: 247, endPoint x: 573, endPoint y: 167, distance: 205.5
click at [571, 168] on div "Enebakk Brukerens posisjon Min posisjon 300 m + − Kartverket OpenStreetMap Goog…" at bounding box center [654, 237] width 467 height 339
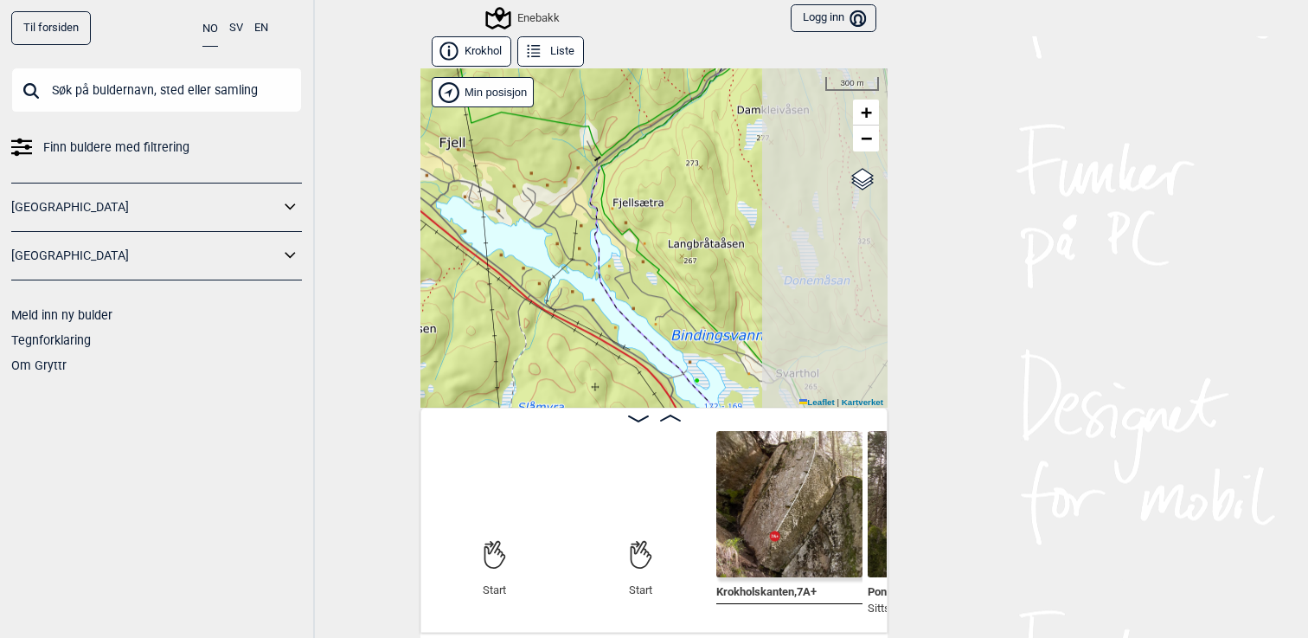
drag, startPoint x: 775, startPoint y: 296, endPoint x: 611, endPoint y: 236, distance: 174.9
click at [610, 236] on div "Enebakk Brukerens posisjon Min posisjon 300 m + − Kartverket OpenStreetMap Goog…" at bounding box center [654, 237] width 467 height 339
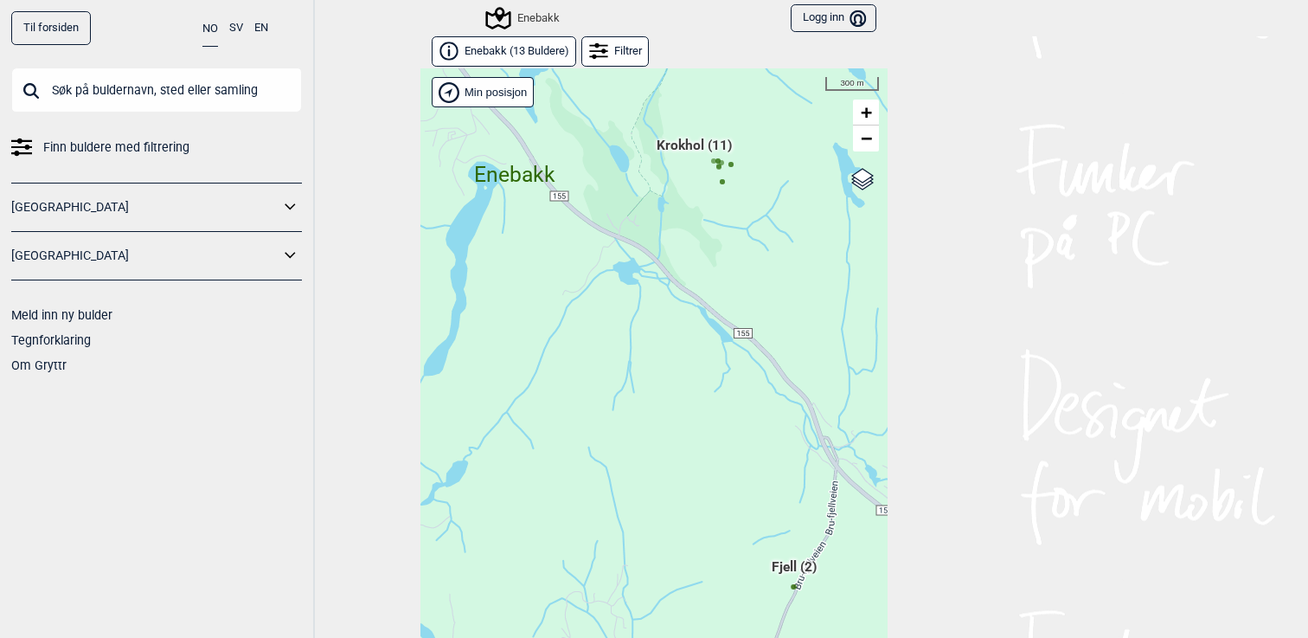
scroll to position [26, 0]
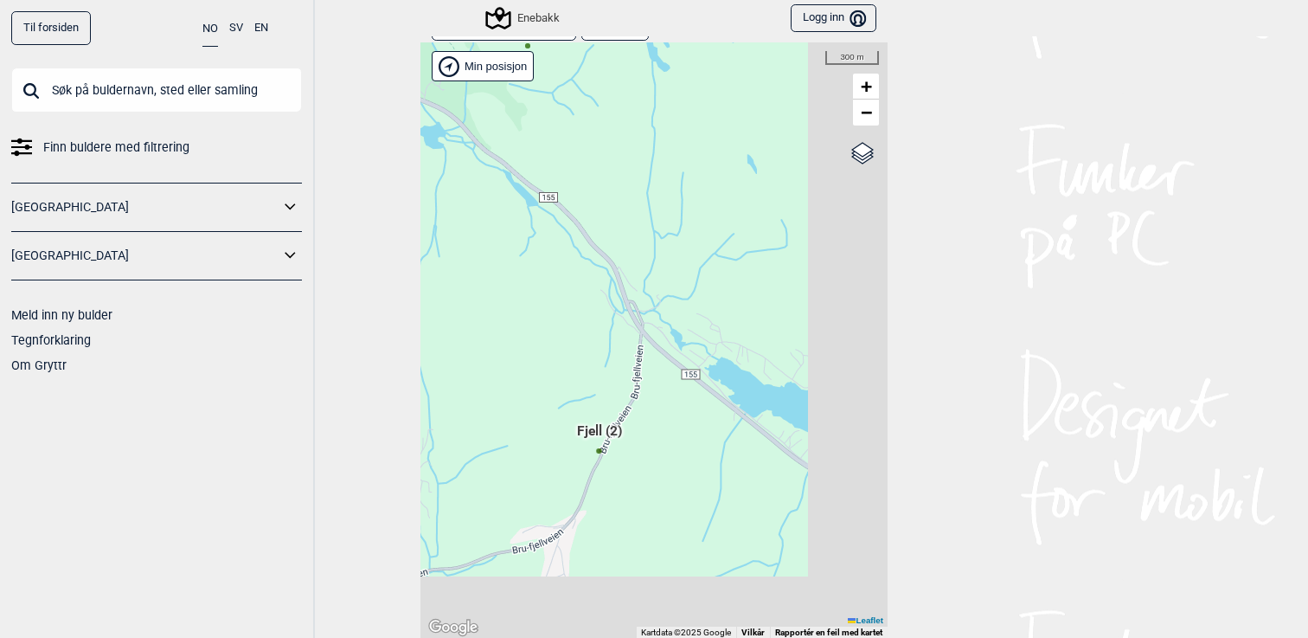
drag, startPoint x: 736, startPoint y: 367, endPoint x: 541, endPoint y: 257, distance: 223.6
click at [541, 257] on div "Hallingdal Gol Ål Stange Kolomoen [GEOGRAPHIC_DATA] [GEOGRAPHIC_DATA][PERSON_NA…" at bounding box center [654, 340] width 467 height 596
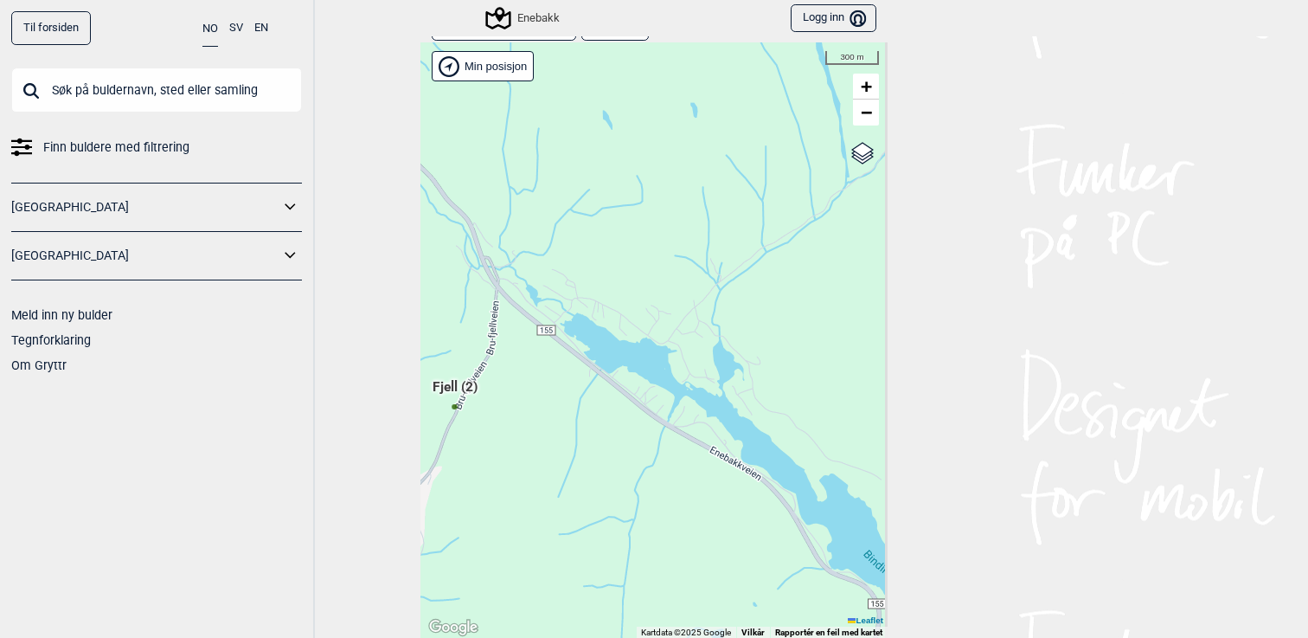
drag, startPoint x: 704, startPoint y: 359, endPoint x: 498, endPoint y: 290, distance: 217.3
click at [499, 290] on div "Hallingdal Gol Ål Stange Kolomoen [GEOGRAPHIC_DATA] [GEOGRAPHIC_DATA][PERSON_NA…" at bounding box center [654, 340] width 467 height 596
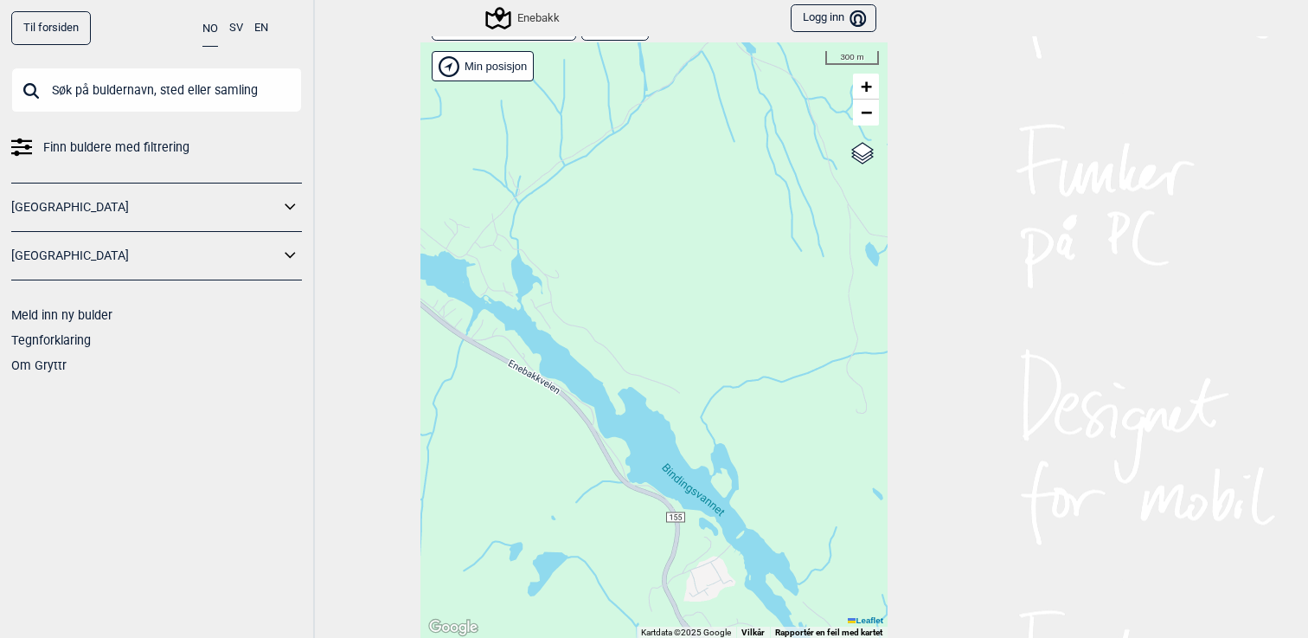
drag, startPoint x: 710, startPoint y: 383, endPoint x: 574, endPoint y: 324, distance: 149.2
click at [573, 324] on div "Hallingdal Gol Ål Stange Kolomoen [GEOGRAPHIC_DATA] [GEOGRAPHIC_DATA][PERSON_NA…" at bounding box center [654, 340] width 467 height 596
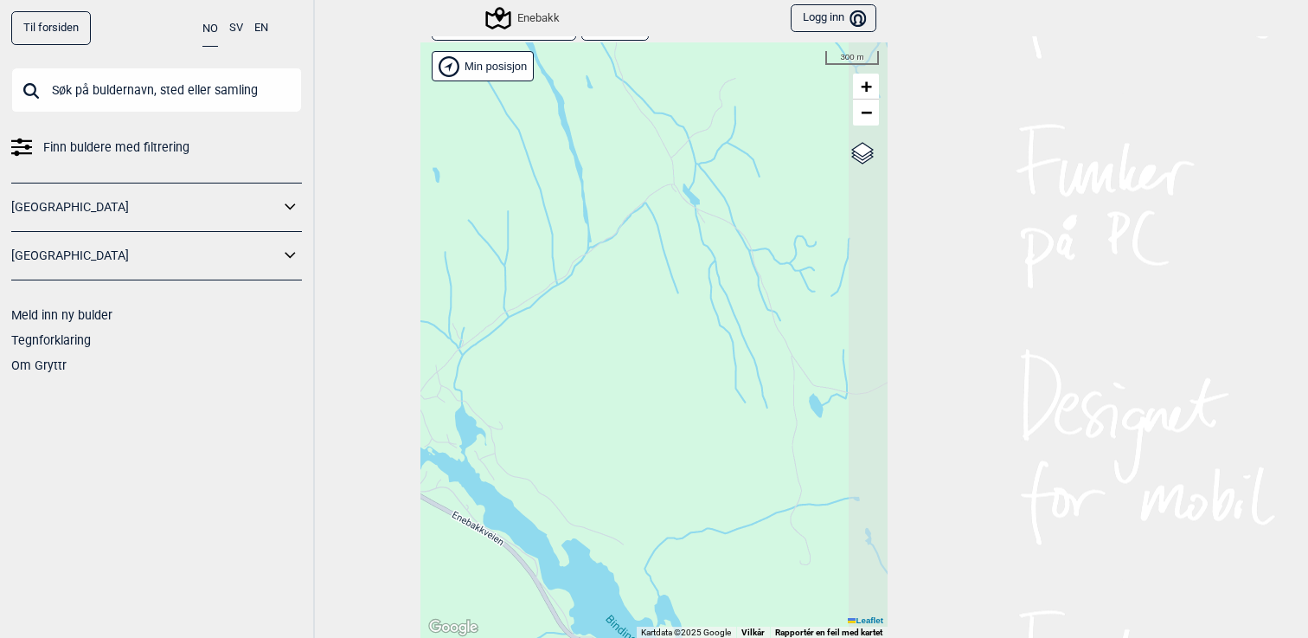
drag, startPoint x: 695, startPoint y: 298, endPoint x: 635, endPoint y: 449, distance: 162.8
click at [635, 451] on div "Hallingdal Gol Ål Stange Kolomoen [GEOGRAPHIC_DATA] [GEOGRAPHIC_DATA][PERSON_NA…" at bounding box center [654, 340] width 467 height 596
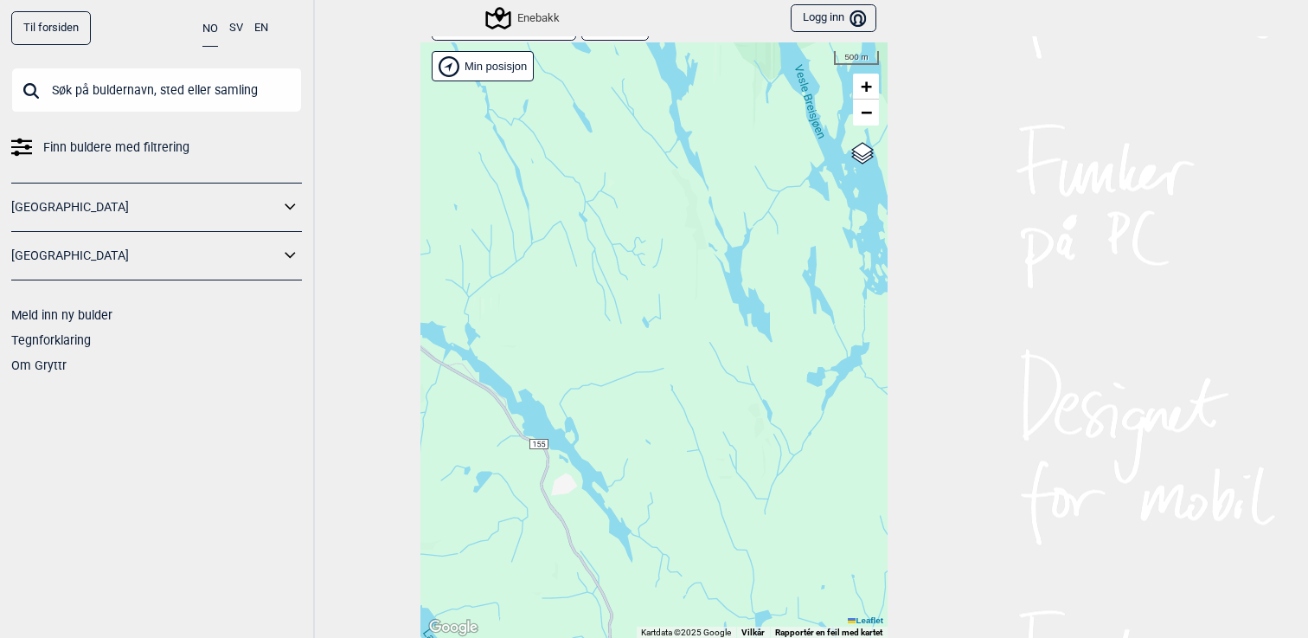
drag, startPoint x: 656, startPoint y: 474, endPoint x: 579, endPoint y: 368, distance: 131.4
click at [579, 368] on div "Hallingdal Gol Ål Stange Kolomoen [GEOGRAPHIC_DATA] [GEOGRAPHIC_DATA][PERSON_NA…" at bounding box center [654, 340] width 467 height 596
